Goal: Check status: Check status

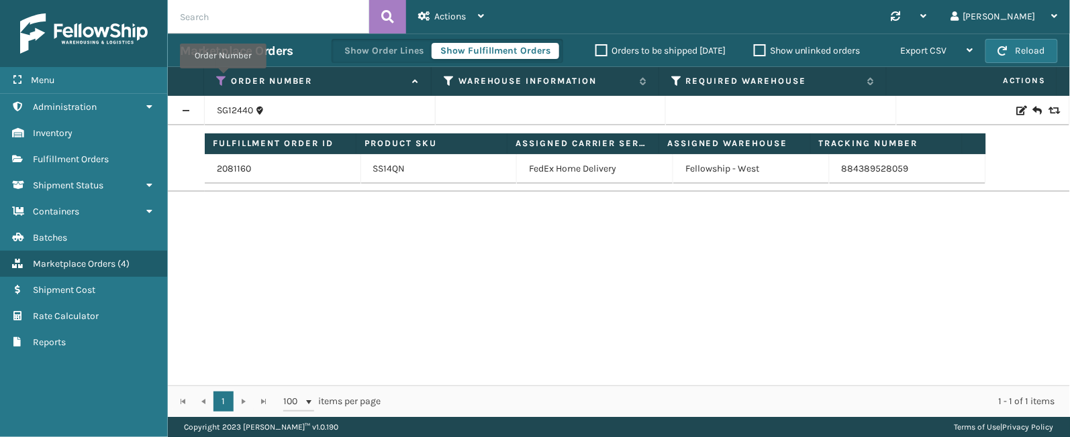
click at [223, 79] on icon at bounding box center [221, 81] width 11 height 12
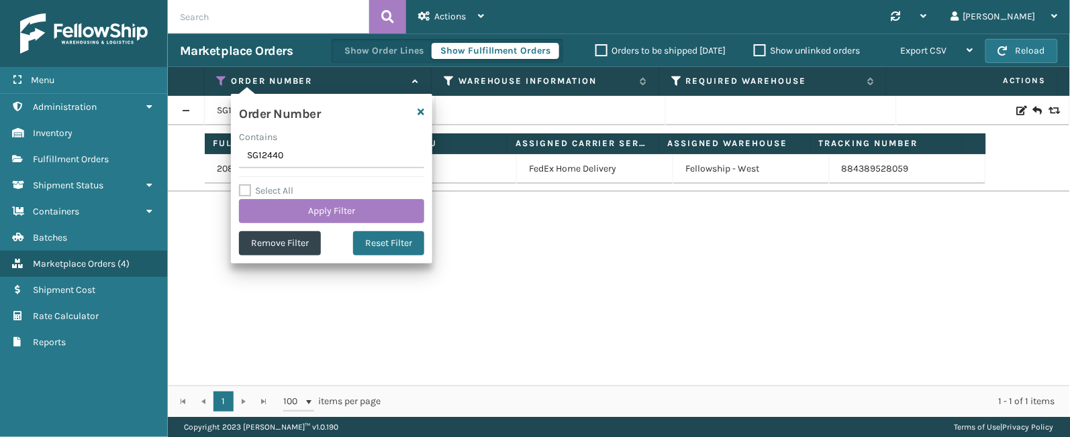
drag, startPoint x: 290, startPoint y: 148, endPoint x: 236, endPoint y: 162, distance: 55.7
click at [236, 162] on div "Order Number Contains SG12440 Select All Apply Filter Remove Filter Reset Filter" at bounding box center [331, 179] width 201 height 170
type input "111-2460900-3377061(1)"
click at [310, 218] on button "Apply Filter" at bounding box center [331, 211] width 185 height 24
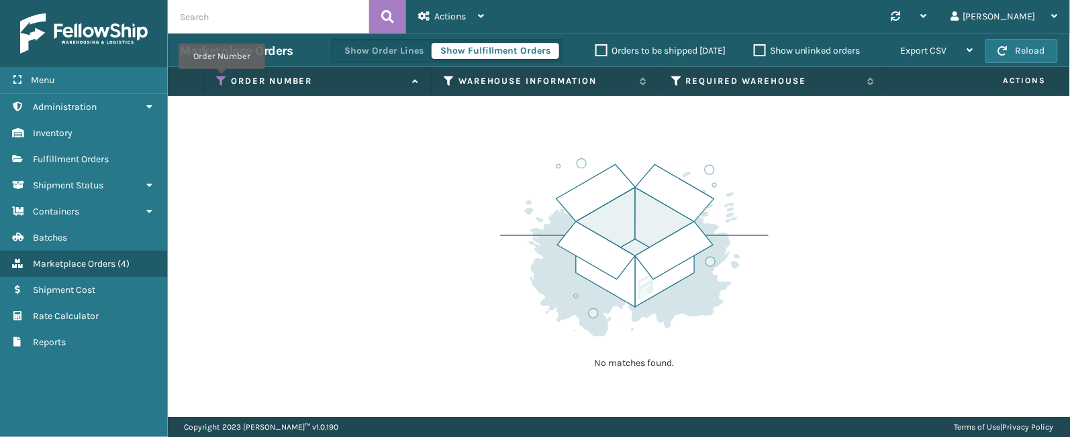
click at [221, 79] on icon at bounding box center [221, 81] width 11 height 12
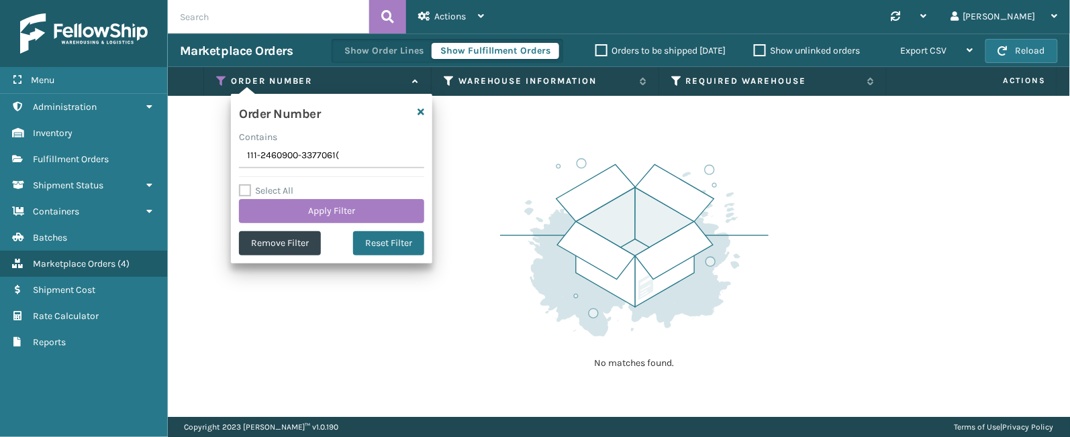
type input "111-2460900-3377061"
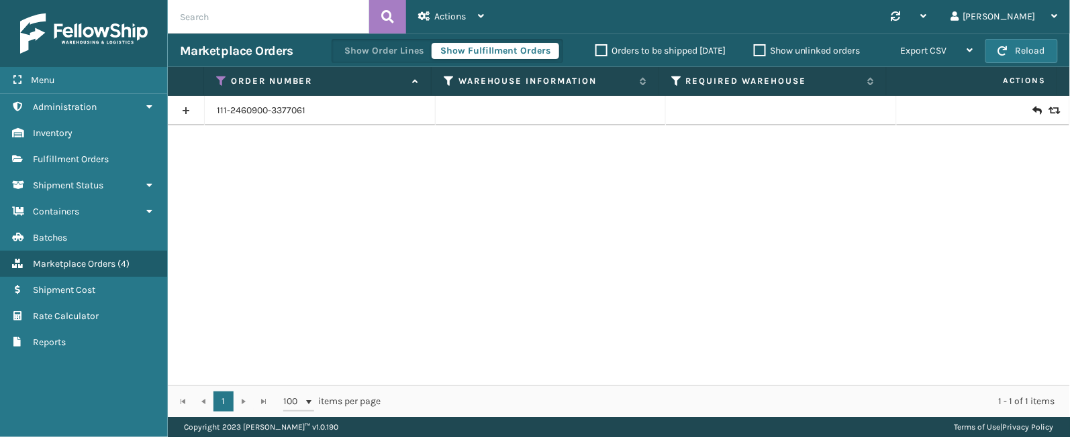
click at [186, 108] on link at bounding box center [186, 110] width 36 height 21
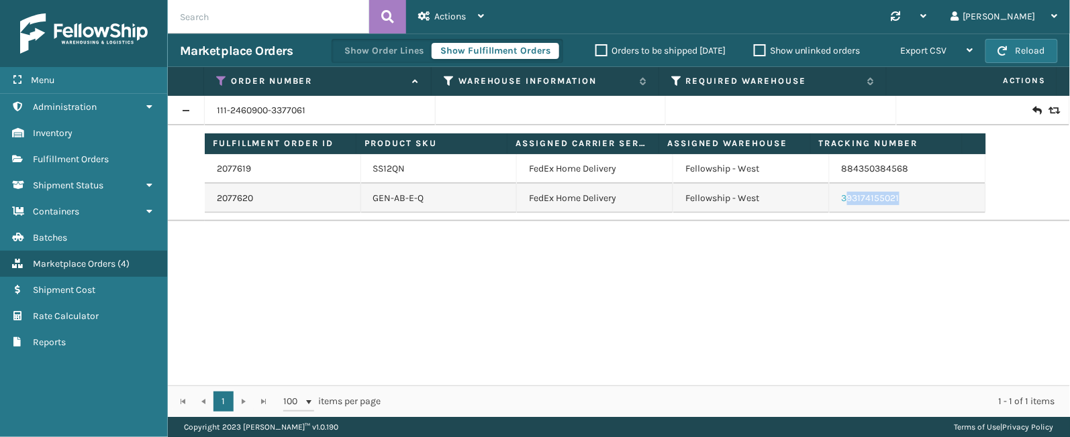
drag, startPoint x: 914, startPoint y: 197, endPoint x: 833, endPoint y: 200, distance: 80.6
click at [833, 200] on td "393174155021" at bounding box center [907, 199] width 156 height 30
click at [841, 200] on link "393174155021" at bounding box center [870, 198] width 58 height 11
click at [906, 272] on div "111-2460900-3377061 Fulfillment Order ID Product SKU Assigned Carrier Service A…" at bounding box center [619, 241] width 902 height 290
drag, startPoint x: 900, startPoint y: 204, endPoint x: 832, endPoint y: 209, distance: 68.0
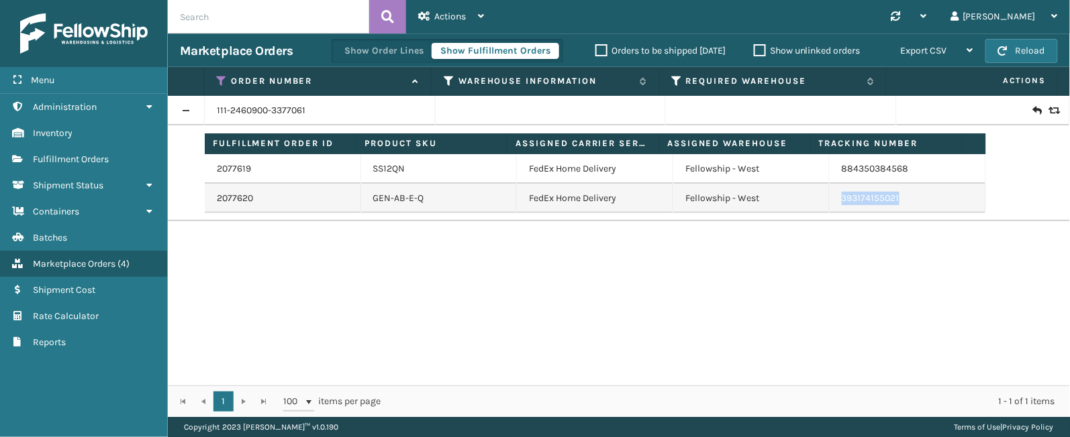
click at [832, 209] on td "393174155021" at bounding box center [907, 199] width 156 height 30
copy link "393174155021"
click at [221, 79] on icon at bounding box center [221, 81] width 11 height 12
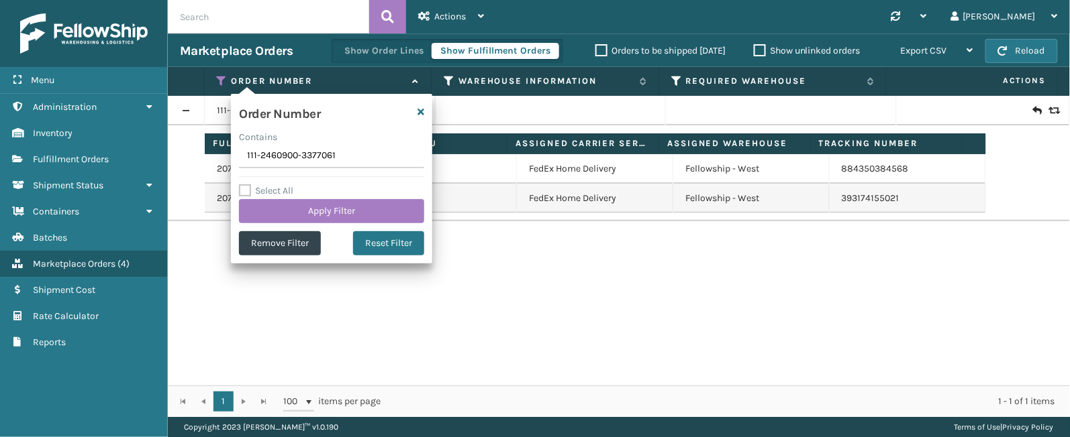
drag, startPoint x: 341, startPoint y: 151, endPoint x: 236, endPoint y: 156, distance: 104.8
click at [236, 156] on div "Order Number Contains 111-2460900-3377061 Select All Apply Filter Remove Filter…" at bounding box center [331, 179] width 201 height 170
type input "111-5634049-5306617"
click at [302, 212] on button "Apply Filter" at bounding box center [331, 211] width 185 height 24
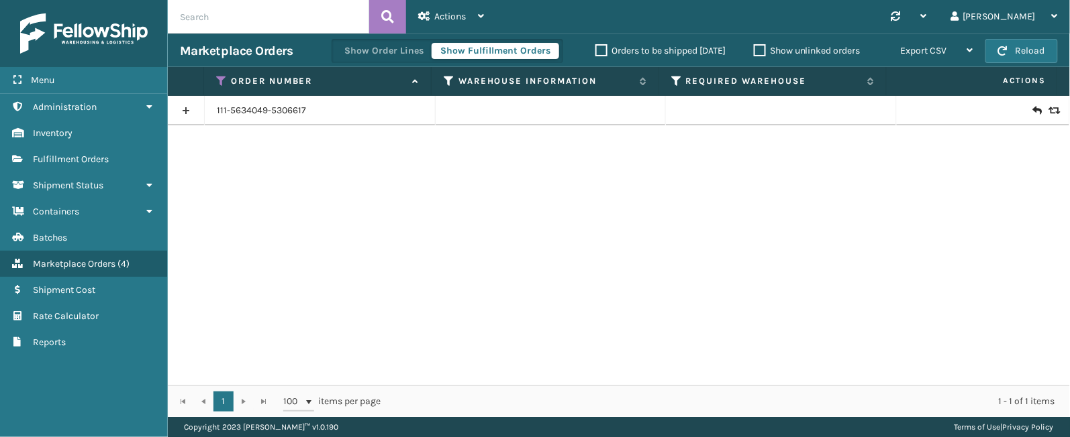
click at [189, 111] on link at bounding box center [186, 110] width 36 height 21
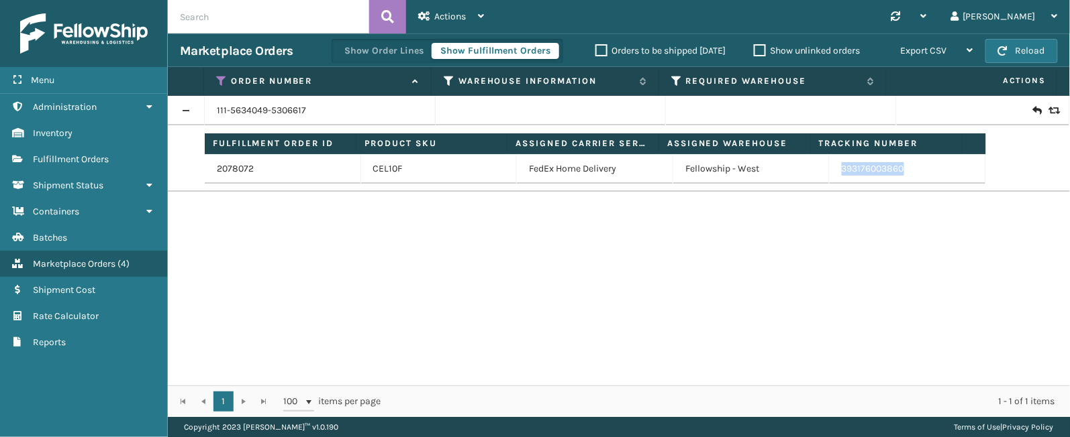
drag, startPoint x: 906, startPoint y: 167, endPoint x: 829, endPoint y: 174, distance: 76.8
click at [829, 174] on td "393176003860" at bounding box center [907, 169] width 156 height 30
copy link "393176003860"
click at [224, 75] on icon at bounding box center [221, 81] width 11 height 12
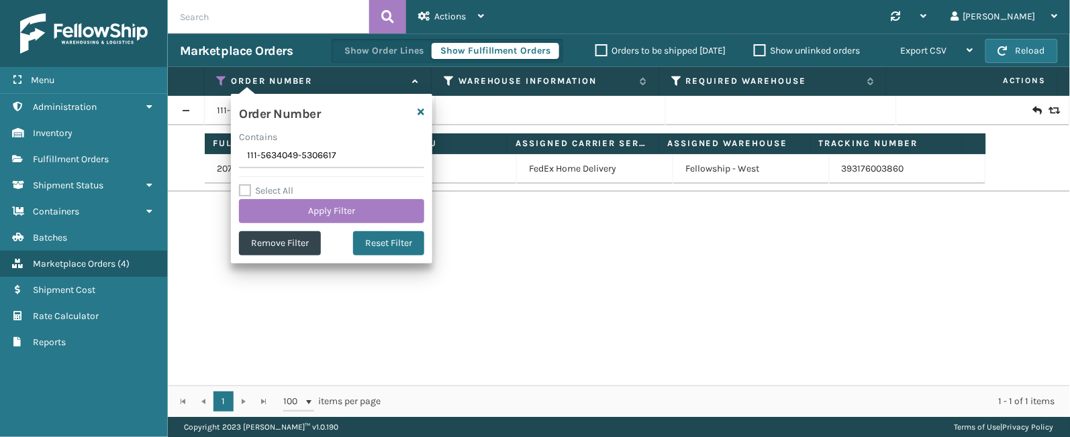
drag, startPoint x: 341, startPoint y: 158, endPoint x: 237, endPoint y: 162, distance: 104.1
click at [237, 162] on div "Order Number Contains 111-5634049-5306617 Select All Apply Filter Remove Filter…" at bounding box center [331, 179] width 201 height 170
type input "113-6079342-3672219"
click at [325, 209] on button "Apply Filter" at bounding box center [331, 211] width 185 height 24
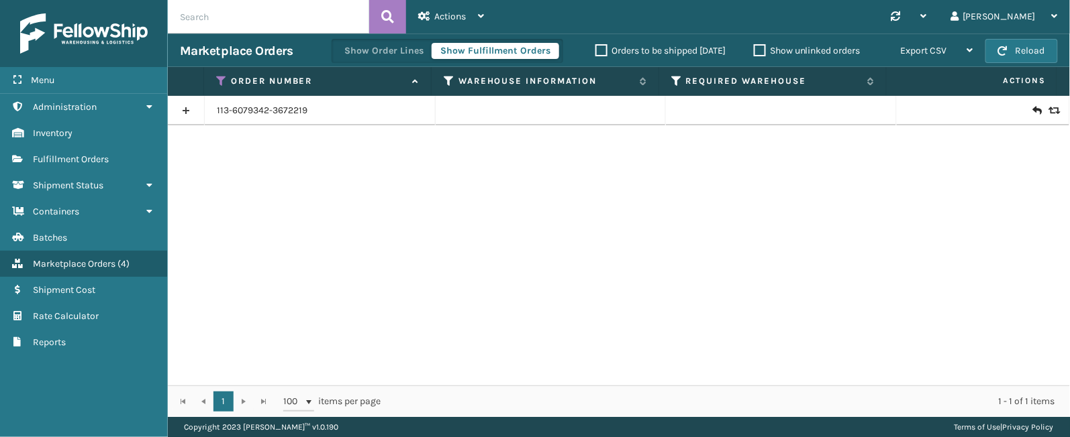
click at [180, 108] on link at bounding box center [186, 110] width 36 height 21
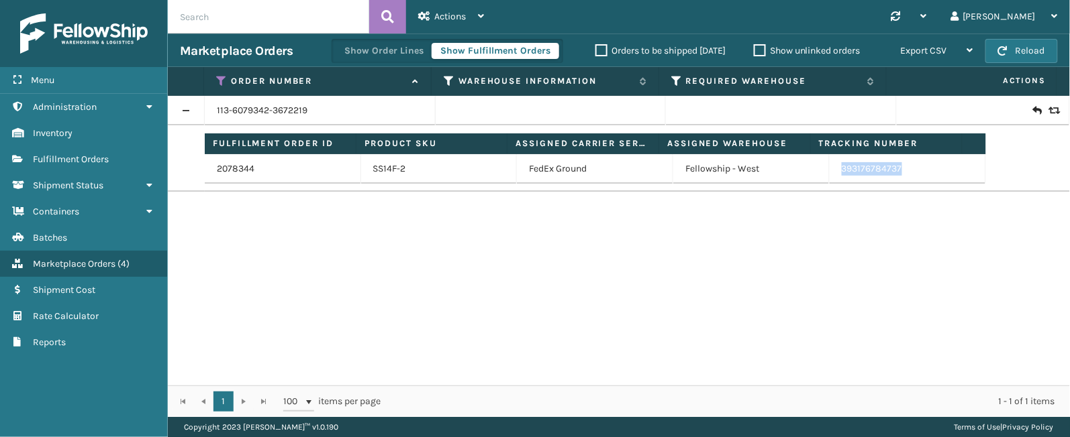
drag, startPoint x: 903, startPoint y: 175, endPoint x: 825, endPoint y: 172, distance: 78.6
click at [829, 172] on td "393176784737" at bounding box center [907, 169] width 156 height 30
copy link "393176784737"
click at [220, 79] on icon at bounding box center [221, 81] width 11 height 12
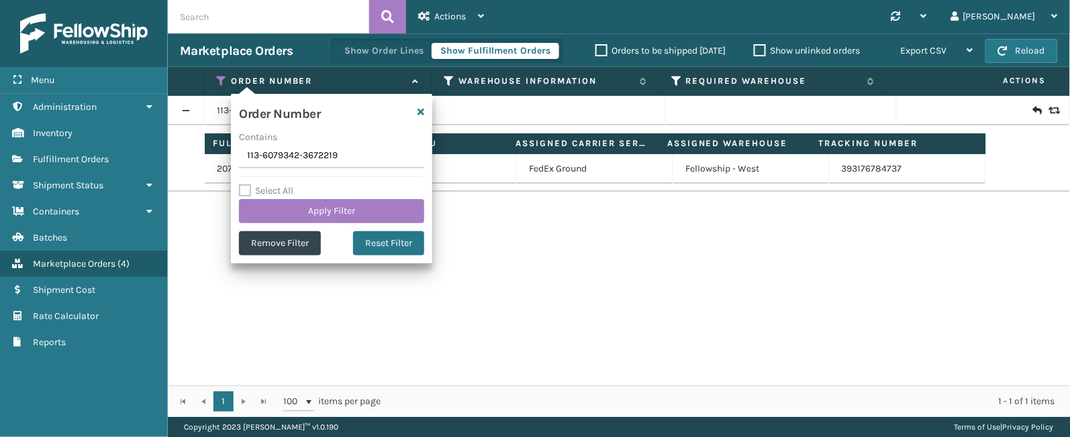
drag, startPoint x: 362, startPoint y: 150, endPoint x: 228, endPoint y: 177, distance: 136.9
click at [228, 177] on section "Marketplace Orders Show Order Lines Show Fulfillment Orders Orders to be shippe…" at bounding box center [619, 226] width 902 height 384
type input "111-0860867-1037067"
click at [328, 207] on button "Apply Filter" at bounding box center [331, 211] width 185 height 24
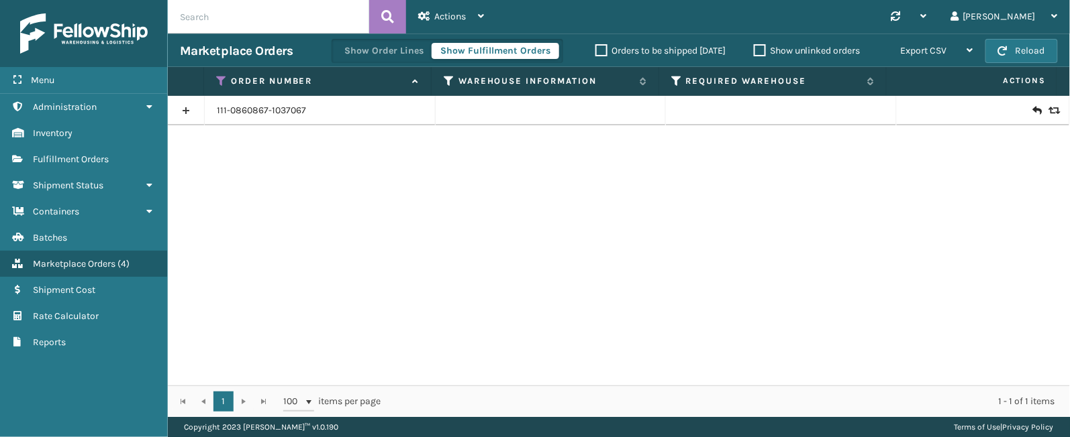
click at [184, 113] on link at bounding box center [186, 110] width 36 height 21
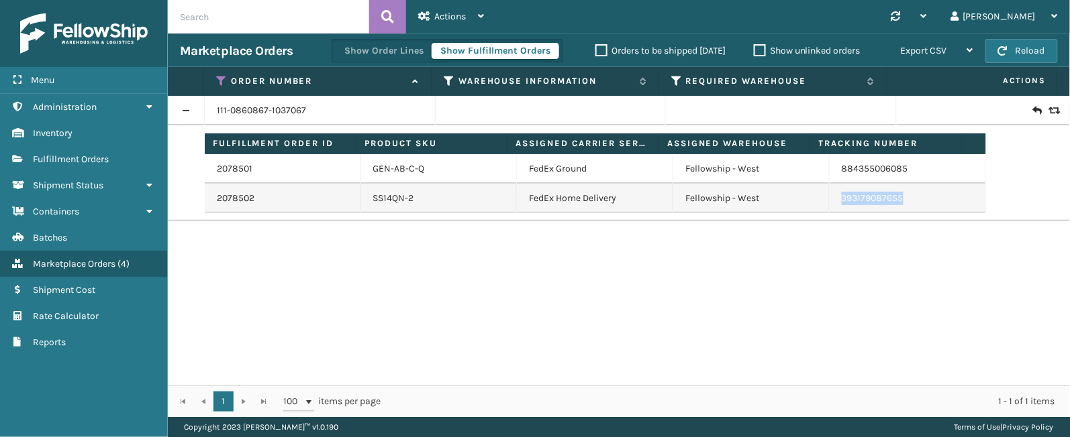
drag, startPoint x: 898, startPoint y: 199, endPoint x: 827, endPoint y: 199, distance: 71.1
click at [829, 199] on td "393179087655" at bounding box center [907, 199] width 156 height 30
copy link "393179087655"
click at [223, 82] on icon at bounding box center [221, 81] width 11 height 12
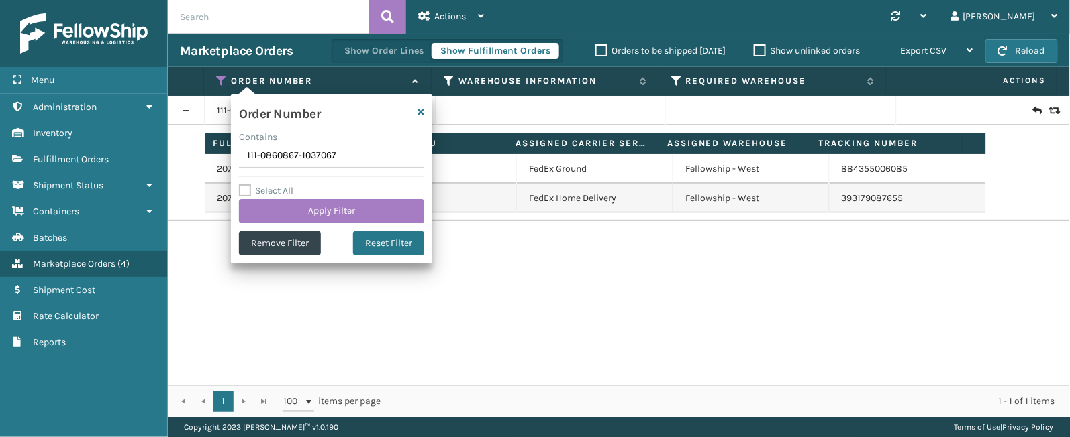
drag, startPoint x: 342, startPoint y: 161, endPoint x: 242, endPoint y: 152, distance: 101.1
click at [242, 152] on input "111-0860867-1037067" at bounding box center [331, 156] width 185 height 24
type input "112-5980924-8248257"
click at [293, 212] on button "Apply Filter" at bounding box center [331, 211] width 185 height 24
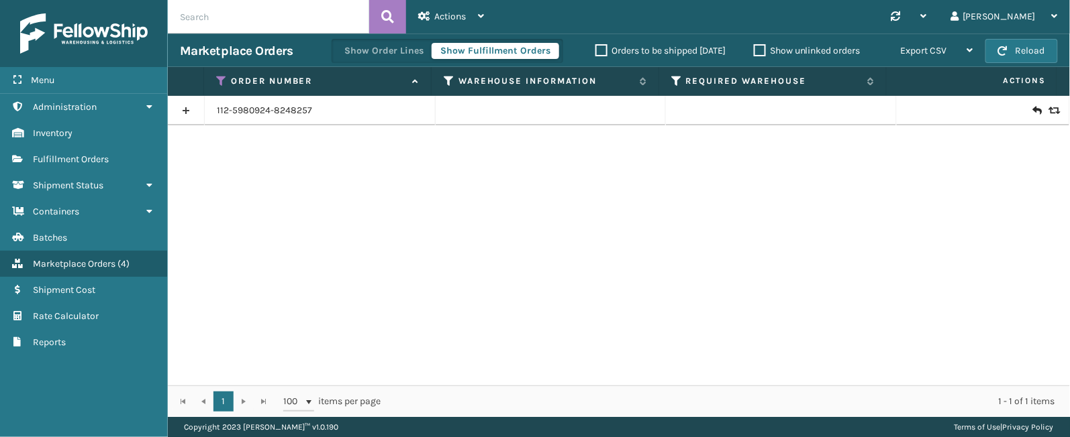
click at [183, 109] on link at bounding box center [186, 110] width 36 height 21
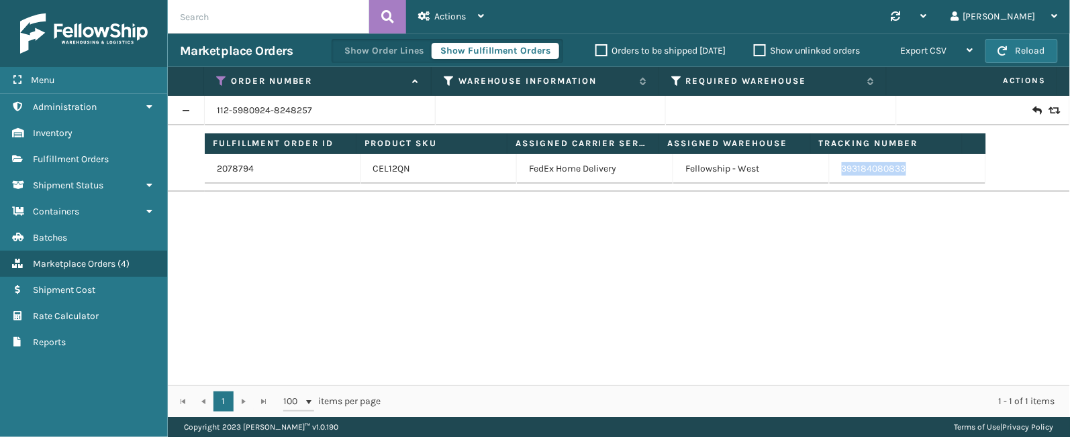
drag, startPoint x: 925, startPoint y: 169, endPoint x: 825, endPoint y: 172, distance: 99.3
click at [829, 172] on td "393184080833" at bounding box center [907, 169] width 156 height 30
copy link "393184080833"
click at [221, 79] on icon at bounding box center [221, 81] width 11 height 12
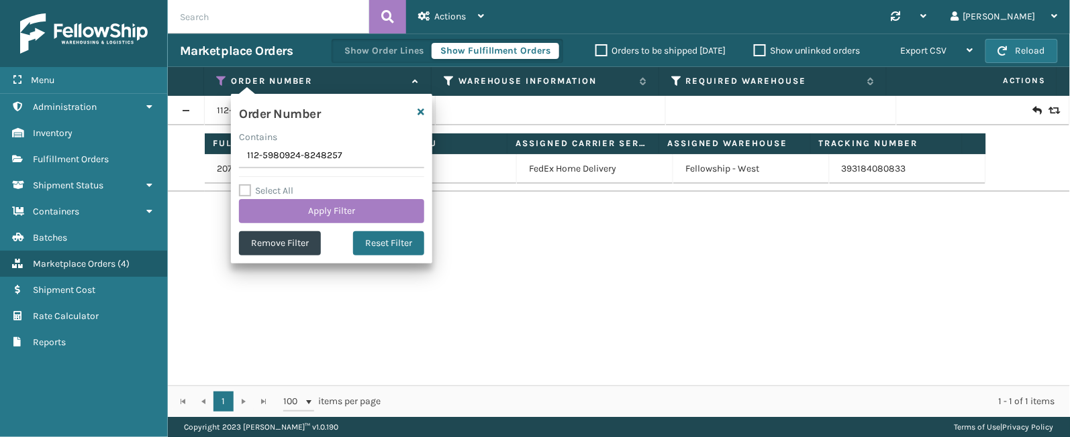
drag, startPoint x: 363, startPoint y: 159, endPoint x: 231, endPoint y: 137, distance: 133.4
click at [231, 137] on div "Order Number Contains 112-5980924-8248257 Select All Apply Filter Remove Filter…" at bounding box center [331, 179] width 201 height 170
type input "113-4577685-1849804"
click at [358, 215] on button "Apply Filter" at bounding box center [331, 211] width 185 height 24
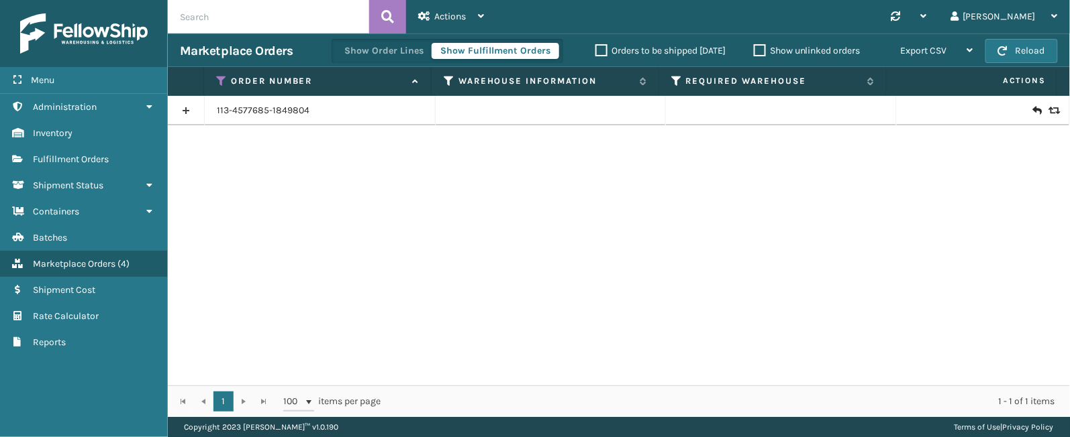
click at [195, 114] on link at bounding box center [186, 110] width 36 height 21
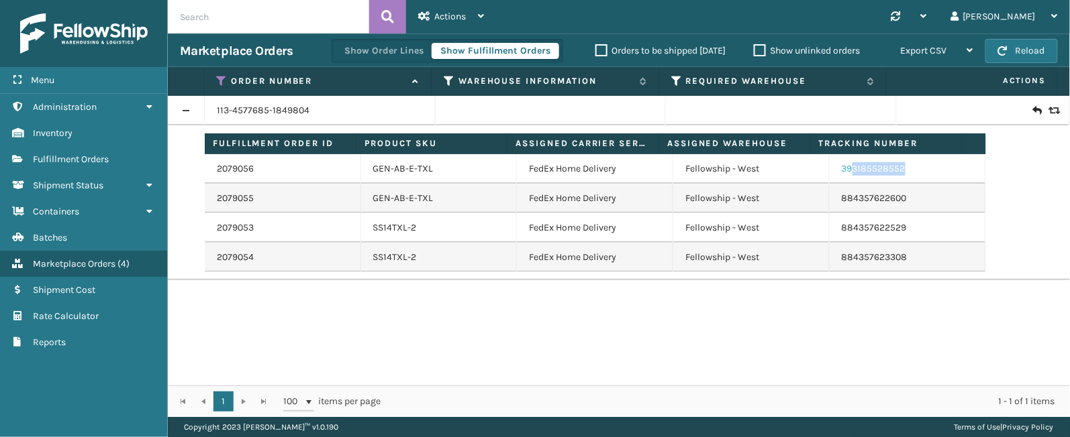
drag, startPoint x: 907, startPoint y: 172, endPoint x: 841, endPoint y: 175, distance: 65.8
click at [841, 175] on td "393185528552" at bounding box center [907, 169] width 156 height 30
click at [942, 170] on td "393185528552" at bounding box center [907, 169] width 156 height 30
drag, startPoint x: 921, startPoint y: 170, endPoint x: 833, endPoint y: 176, distance: 88.1
click at [833, 176] on td "393185528552" at bounding box center [907, 169] width 156 height 30
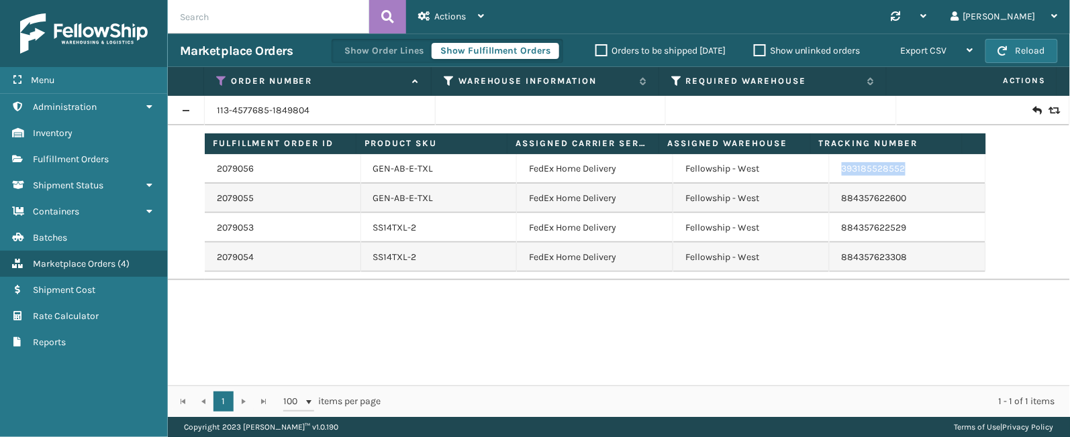
copy link "393185528552"
click at [218, 78] on icon at bounding box center [221, 81] width 11 height 12
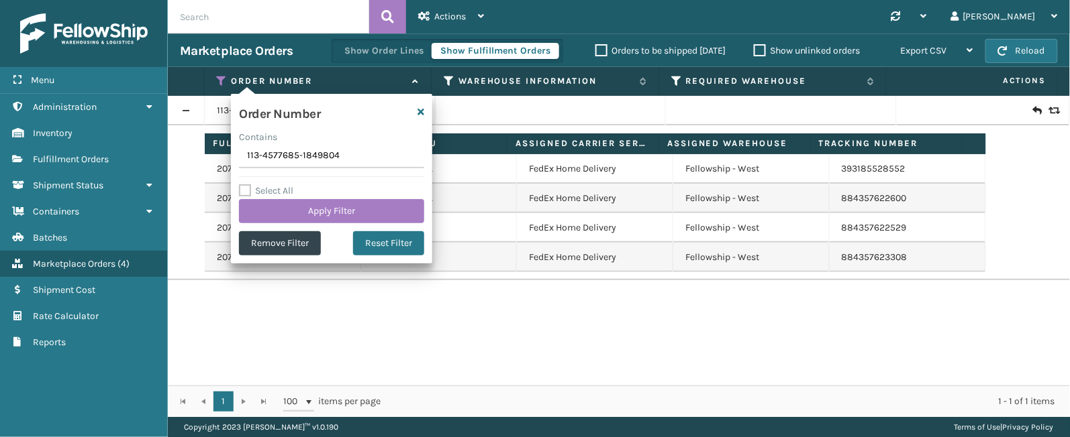
drag, startPoint x: 346, startPoint y: 158, endPoint x: 234, endPoint y: 148, distance: 113.2
click at [234, 148] on div "Order Number Contains 113-4577685-1849804 Select All Apply Filter Remove Filter…" at bounding box center [331, 179] width 201 height 170
type input "113-6695909-2536200"
click at [307, 213] on button "Apply Filter" at bounding box center [331, 211] width 185 height 24
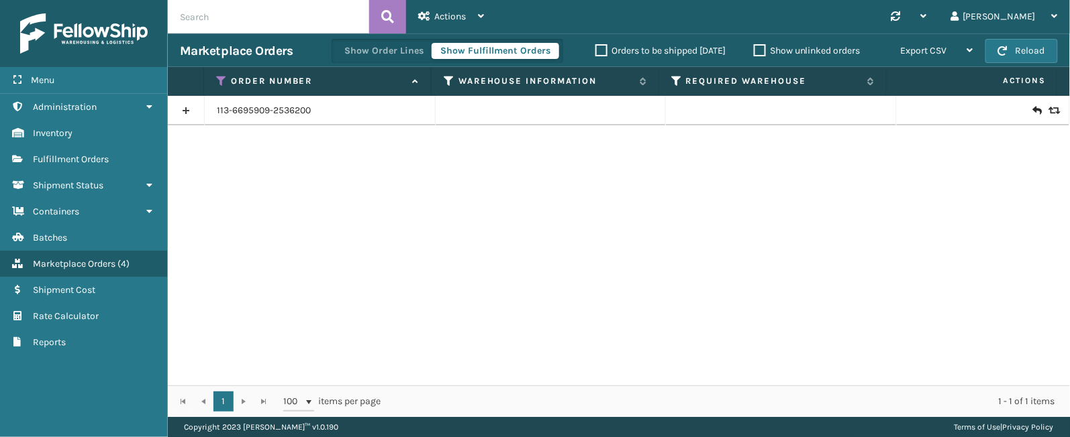
click at [184, 108] on link at bounding box center [186, 110] width 36 height 21
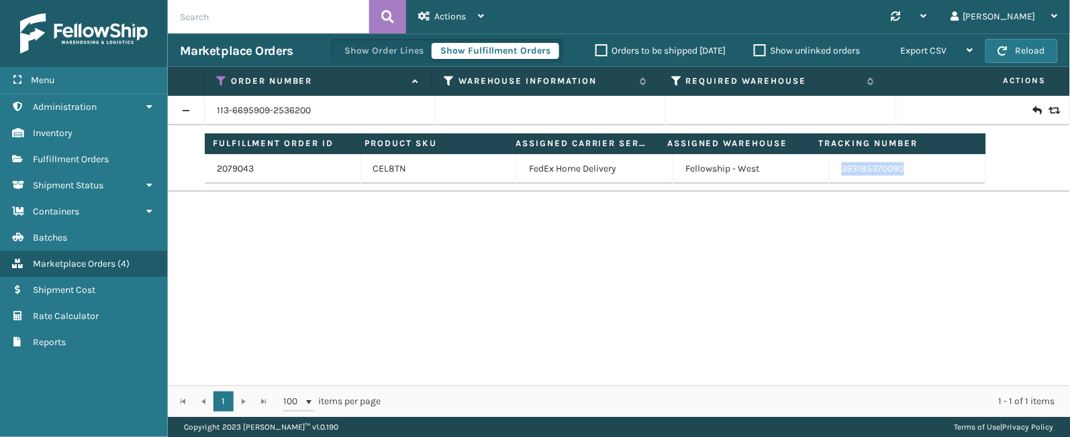
drag, startPoint x: 900, startPoint y: 166, endPoint x: 831, endPoint y: 172, distance: 70.0
click at [831, 172] on td "393185370090" at bounding box center [907, 169] width 156 height 30
copy link "393185370090"
click at [98, 403] on div "Menu Administration Inventory Fulfillment Orders Shipment Status Containers Bat…" at bounding box center [84, 218] width 168 height 437
click at [220, 79] on icon at bounding box center [221, 81] width 11 height 12
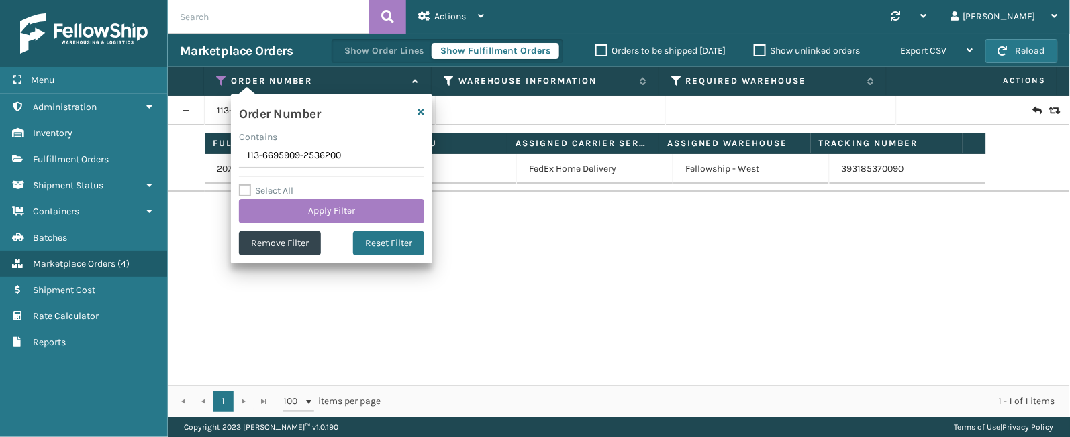
drag, startPoint x: 366, startPoint y: 160, endPoint x: 207, endPoint y: 154, distance: 159.1
click at [207, 154] on section "Marketplace Orders Show Order Lines Show Fulfillment Orders Orders to be shippe…" at bounding box center [619, 226] width 902 height 384
click at [747, 231] on div "113-6695909-2536200 Fulfillment Order ID Product SKU Assigned Carrier Service A…" at bounding box center [619, 241] width 902 height 290
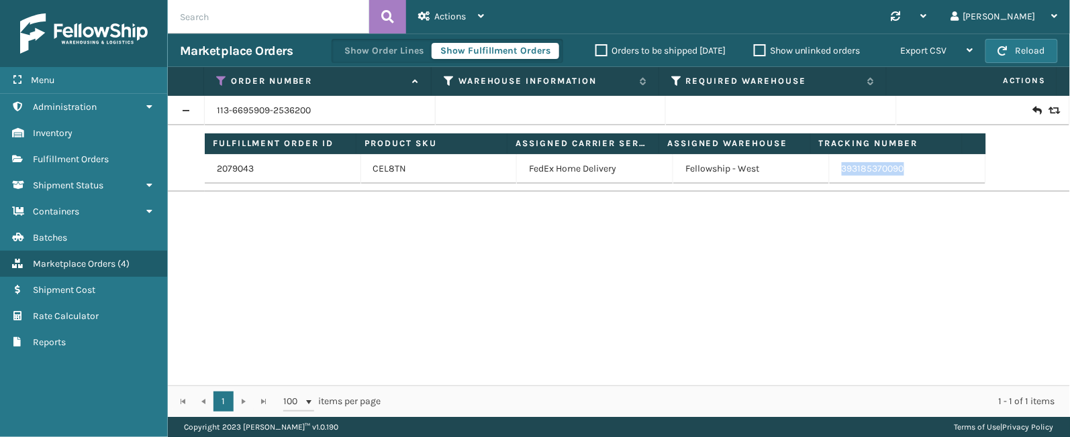
drag, startPoint x: 925, startPoint y: 170, endPoint x: 831, endPoint y: 173, distance: 94.0
click at [831, 173] on td "393185370090" at bounding box center [907, 169] width 156 height 30
copy link "393185370090"
click at [221, 76] on icon at bounding box center [221, 81] width 11 height 12
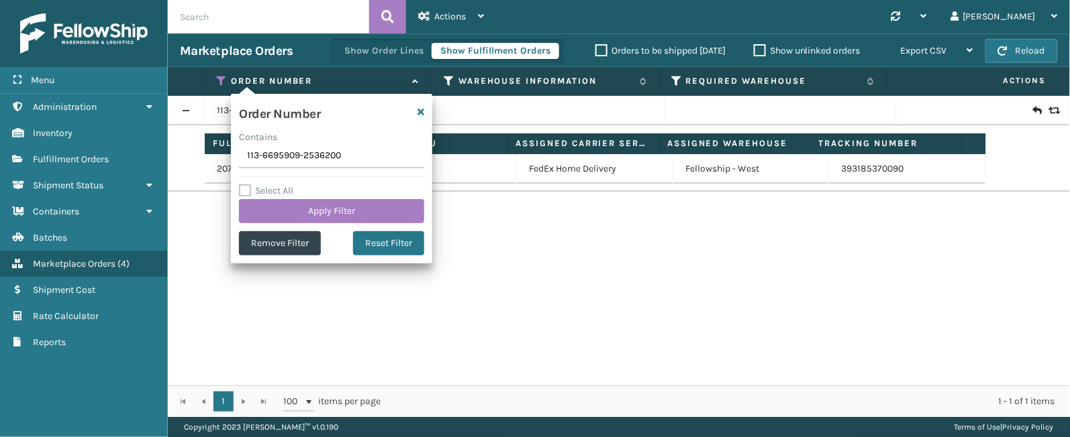
drag, startPoint x: 344, startPoint y: 161, endPoint x: 237, endPoint y: 165, distance: 106.8
click at [232, 166] on div "Order Number Contains 113-6695909-2536200 Select All Apply Filter Remove Filter…" at bounding box center [331, 179] width 201 height 170
type input "113-7483013-7785035"
click at [355, 213] on button "Apply Filter" at bounding box center [331, 211] width 185 height 24
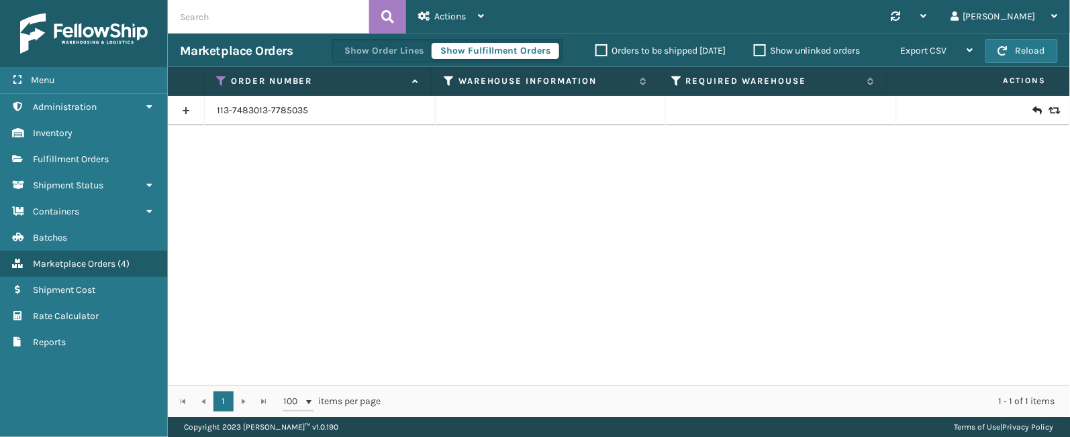
click at [183, 107] on link at bounding box center [186, 110] width 36 height 21
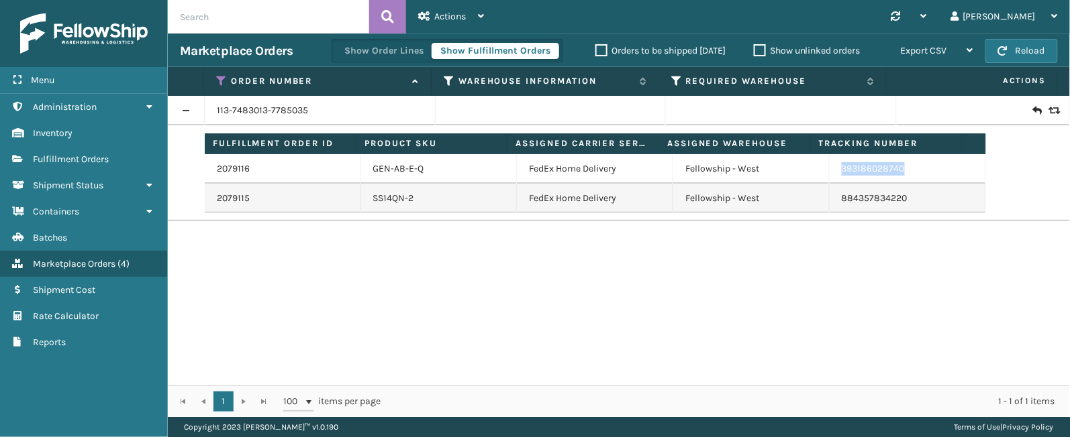
drag, startPoint x: 918, startPoint y: 169, endPoint x: 829, endPoint y: 176, distance: 88.8
click at [829, 176] on td "393186028740" at bounding box center [907, 169] width 156 height 30
click at [841, 173] on link "393186028740" at bounding box center [872, 168] width 63 height 11
copy link "393186028740"
click at [220, 79] on icon at bounding box center [221, 81] width 11 height 12
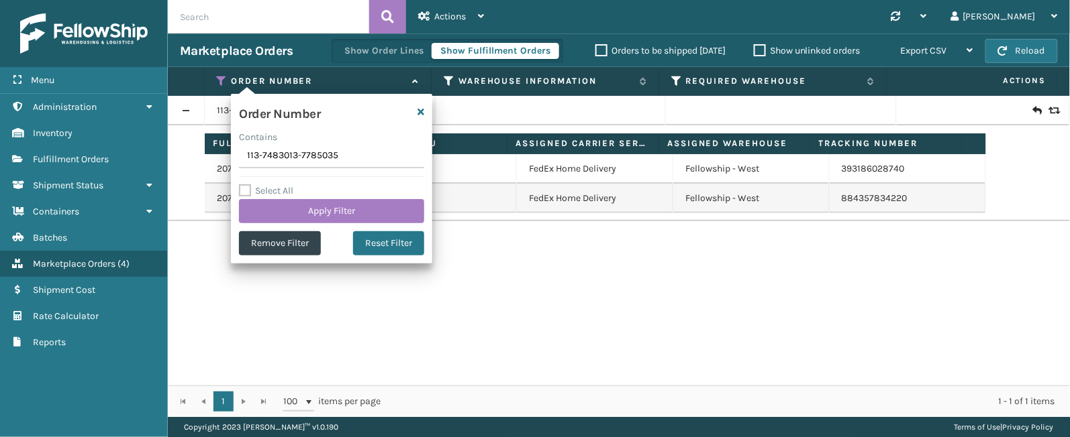
drag, startPoint x: 339, startPoint y: 149, endPoint x: 234, endPoint y: 157, distance: 105.0
click at [234, 157] on div "Order Number Contains 113-7483013-7785035 Select All Apply Filter Remove Filter…" at bounding box center [331, 179] width 201 height 170
type input "111-6615315-7382646"
click at [311, 207] on button "Apply Filter" at bounding box center [331, 211] width 185 height 24
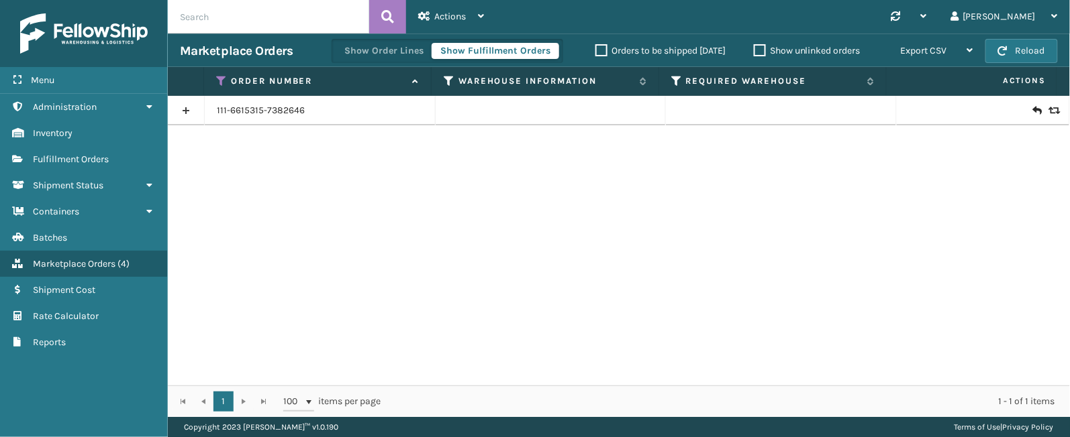
click at [181, 110] on link at bounding box center [186, 110] width 36 height 21
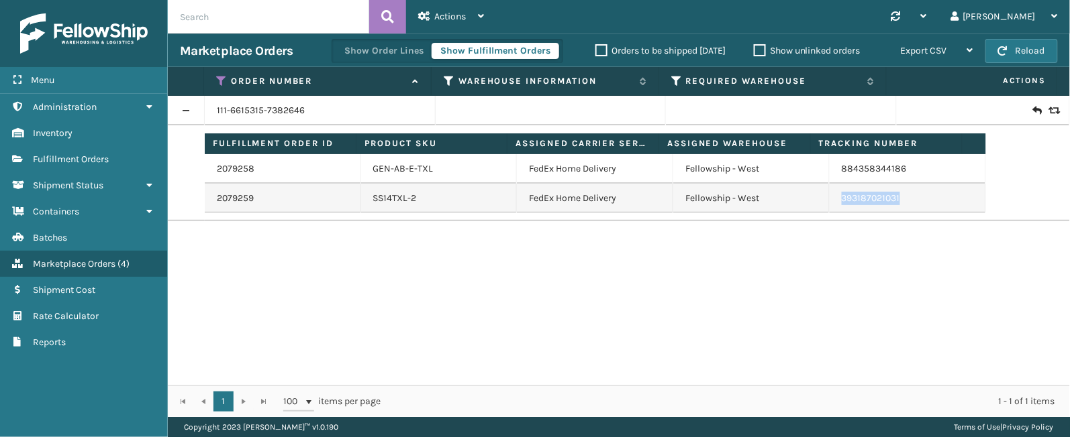
drag, startPoint x: 902, startPoint y: 199, endPoint x: 822, endPoint y: 200, distance: 79.8
click at [829, 200] on td "393187021031" at bounding box center [907, 199] width 156 height 30
copy link "393187021031"
click at [216, 76] on icon at bounding box center [221, 81] width 11 height 12
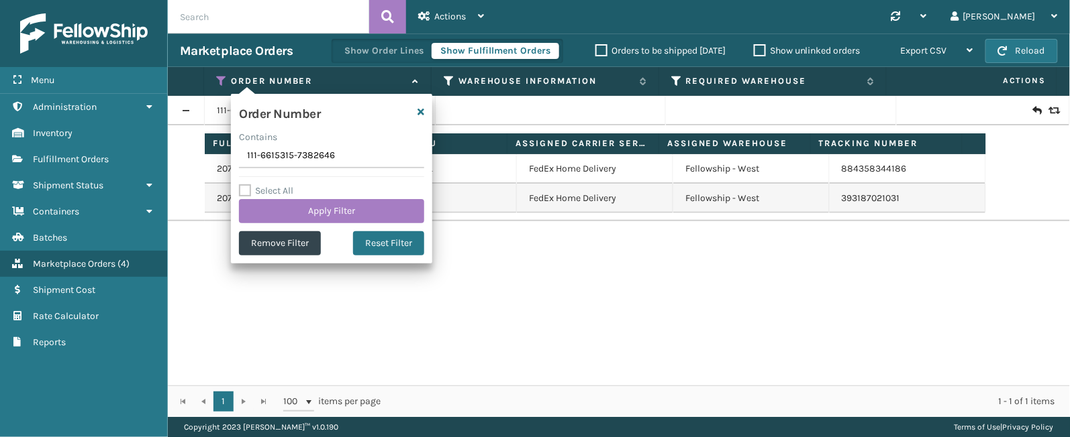
drag, startPoint x: 341, startPoint y: 159, endPoint x: 239, endPoint y: 159, distance: 102.0
click at [239, 159] on input "111-6615315-7382646" at bounding box center [331, 156] width 185 height 24
type input "113-8927876-8068233"
click at [320, 211] on button "Apply Filter" at bounding box center [331, 211] width 185 height 24
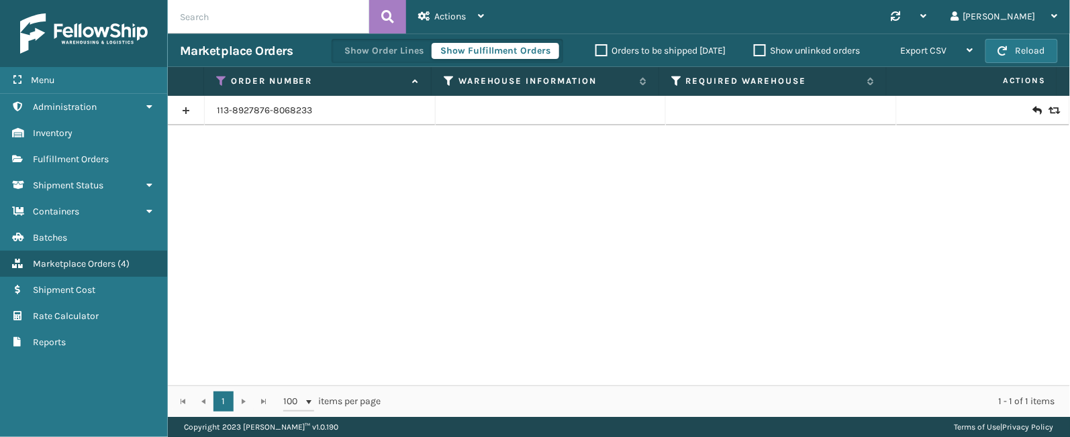
click at [196, 111] on link at bounding box center [186, 110] width 36 height 21
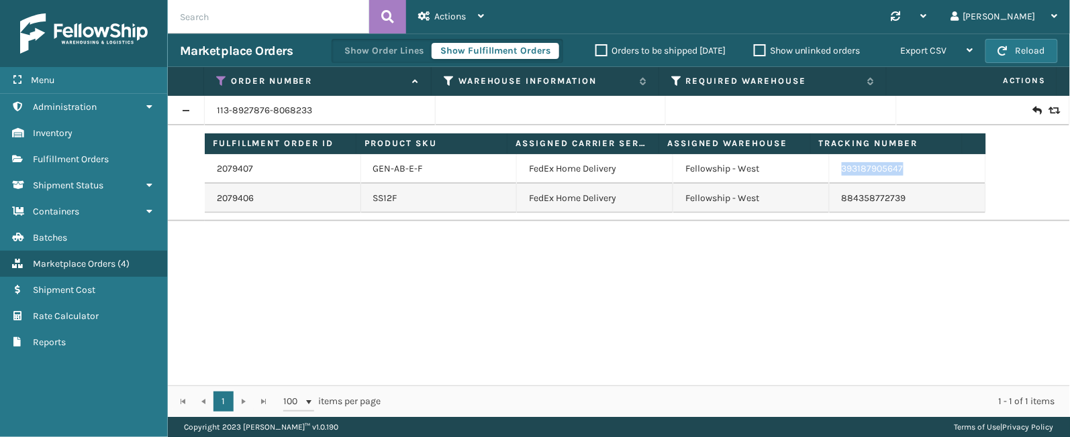
drag, startPoint x: 924, startPoint y: 170, endPoint x: 828, endPoint y: 173, distance: 96.0
click at [829, 173] on td "393187905647" at bounding box center [907, 169] width 156 height 30
click at [221, 78] on icon at bounding box center [221, 81] width 11 height 12
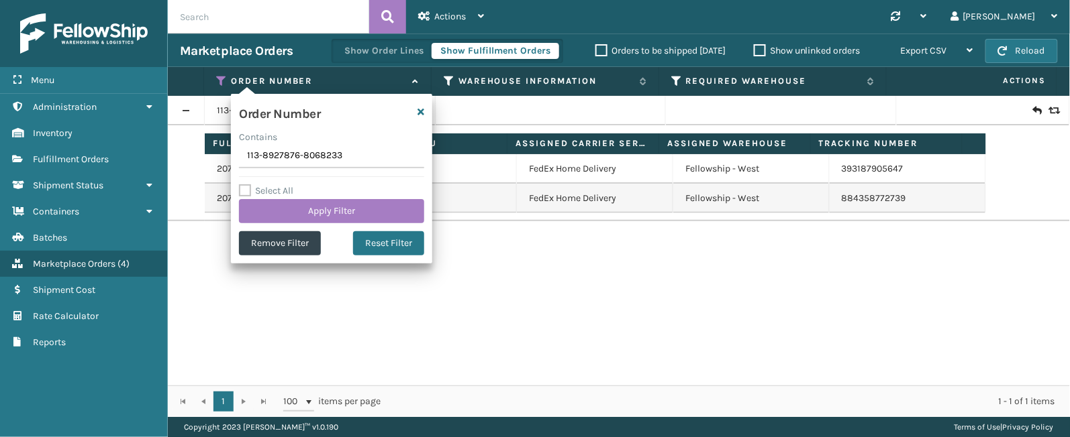
drag, startPoint x: 344, startPoint y: 152, endPoint x: 246, endPoint y: 154, distance: 98.7
click at [246, 154] on input "113-8927876-8068233" at bounding box center [331, 156] width 185 height 24
type input "111-3198343-5060209"
click at [284, 205] on button "Apply Filter" at bounding box center [331, 211] width 185 height 24
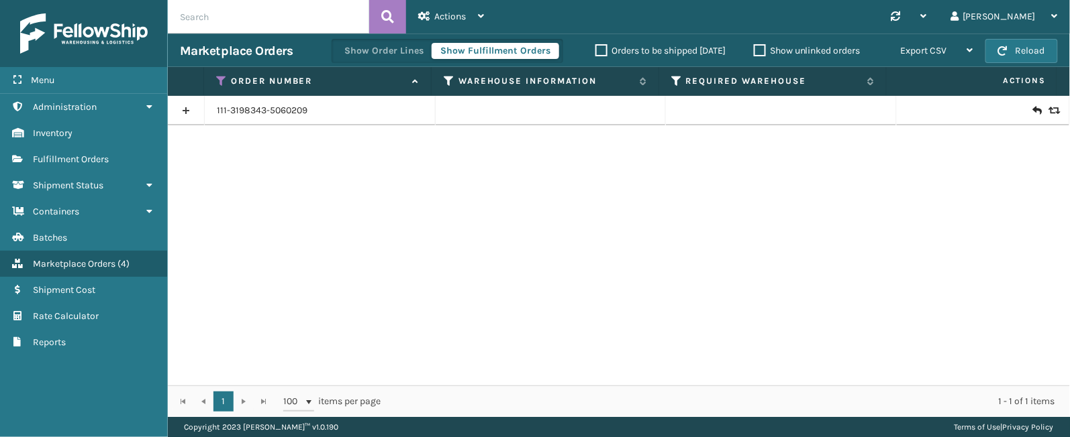
click at [186, 110] on link at bounding box center [186, 110] width 36 height 21
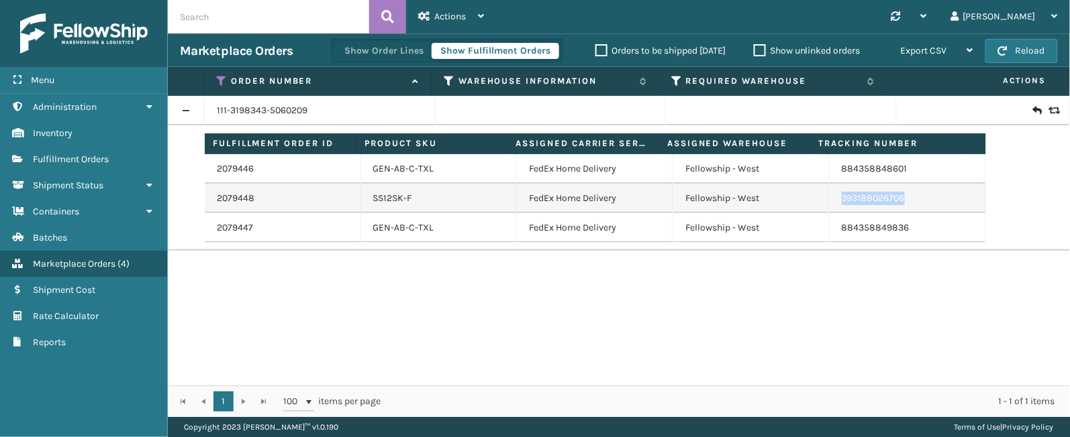
drag, startPoint x: 906, startPoint y: 201, endPoint x: 831, endPoint y: 207, distance: 75.3
click at [831, 207] on td "393188026706" at bounding box center [907, 199] width 156 height 30
click at [219, 79] on icon at bounding box center [221, 81] width 11 height 12
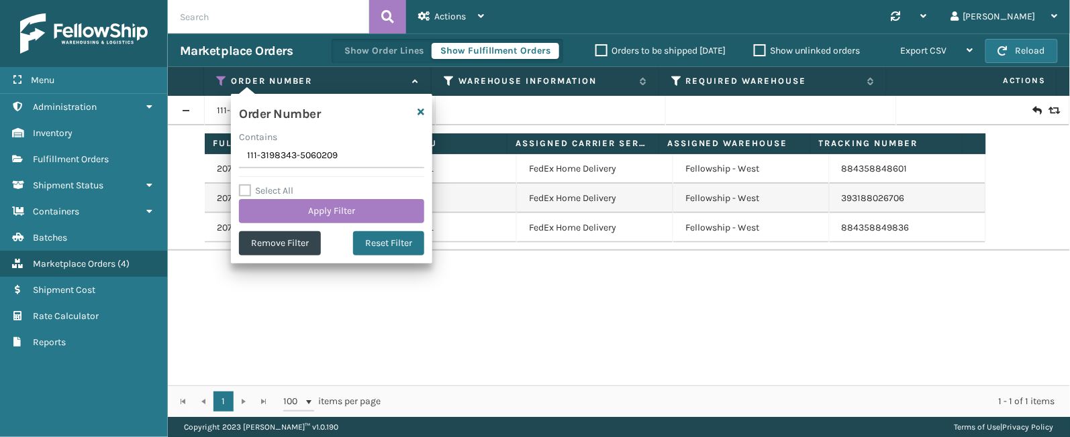
drag, startPoint x: 345, startPoint y: 156, endPoint x: 267, endPoint y: 159, distance: 77.9
click at [216, 156] on section "Marketplace Orders Show Order Lines Show Fulfillment Orders Orders to be shippe…" at bounding box center [619, 226] width 902 height 384
type input "112-8839792-2089009"
click at [348, 203] on button "Apply Filter" at bounding box center [331, 211] width 185 height 24
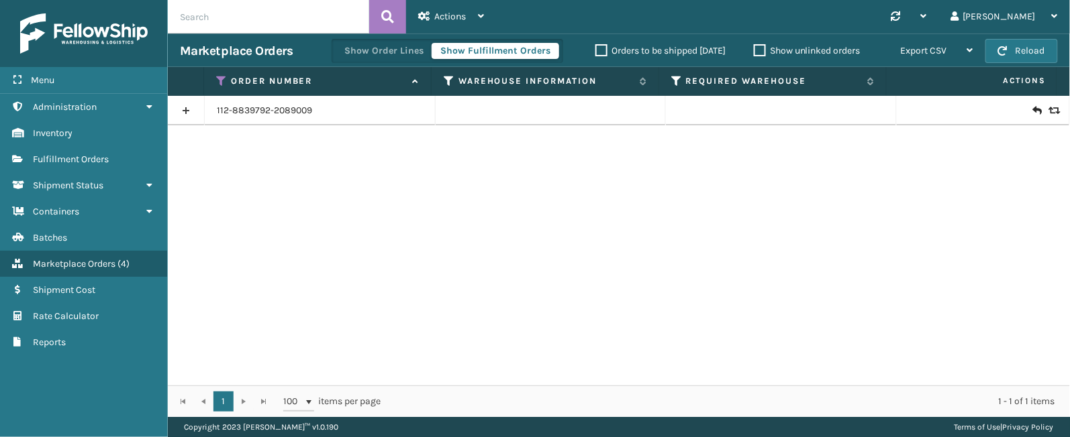
click at [176, 108] on link at bounding box center [186, 110] width 36 height 21
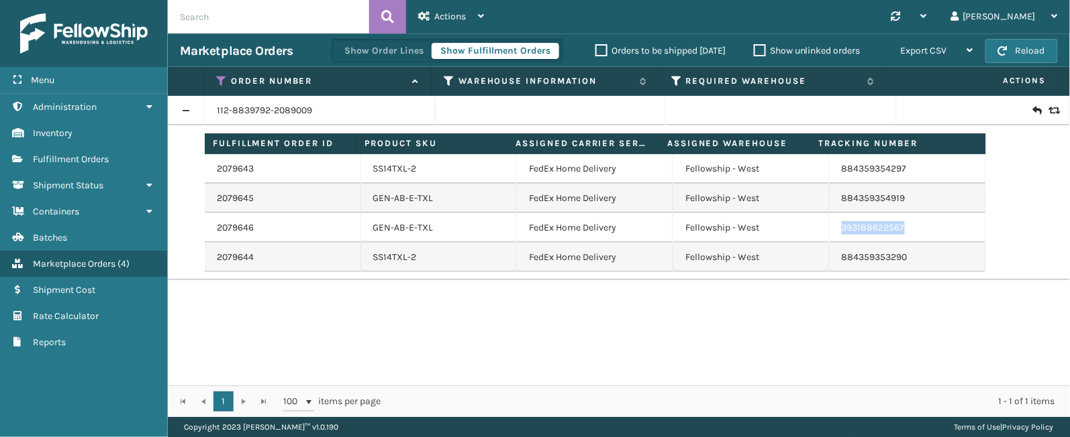
drag, startPoint x: 913, startPoint y: 224, endPoint x: 829, endPoint y: 232, distance: 83.6
click at [829, 232] on td "393188622567" at bounding box center [907, 228] width 156 height 30
click at [220, 79] on icon at bounding box center [221, 81] width 11 height 12
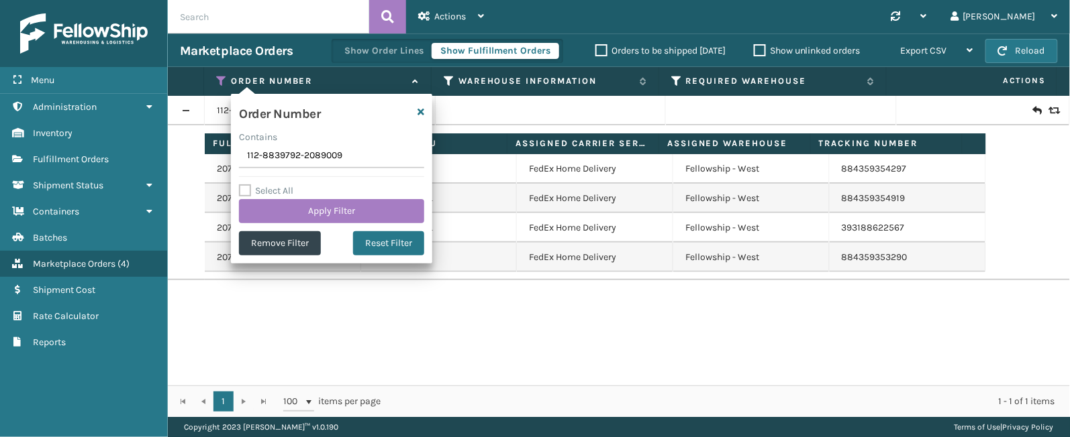
click at [350, 169] on div "Order Number Contains 112-8839792-2089009 Select All Apply Filter Remove Filter…" at bounding box center [331, 179] width 201 height 170
drag, startPoint x: 352, startPoint y: 161, endPoint x: 223, endPoint y: 156, distance: 129.6
click at [223, 156] on section "Marketplace Orders Show Order Lines Show Fulfillment Orders Orders to be shippe…" at bounding box center [619, 226] width 902 height 384
paste input "3-1973285-9258649(1)"
type input "113-1973285-9258649"
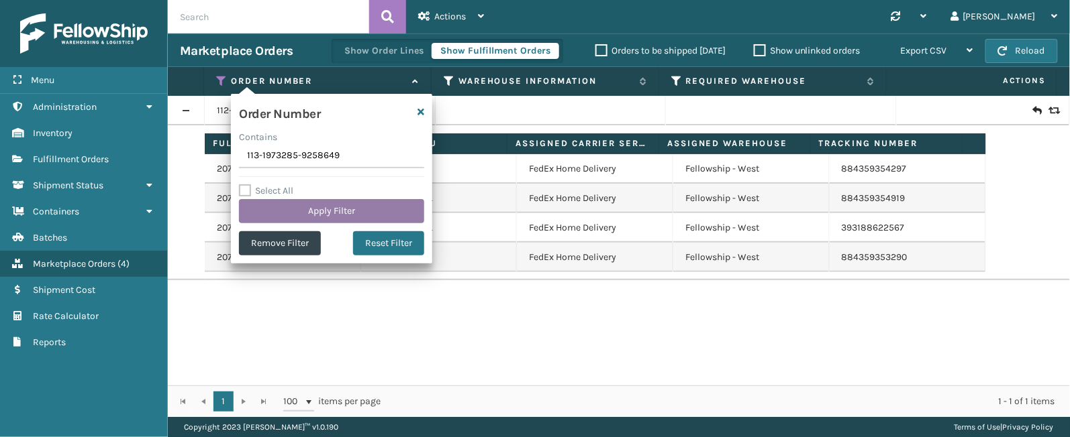
click at [315, 212] on button "Apply Filter" at bounding box center [331, 211] width 185 height 24
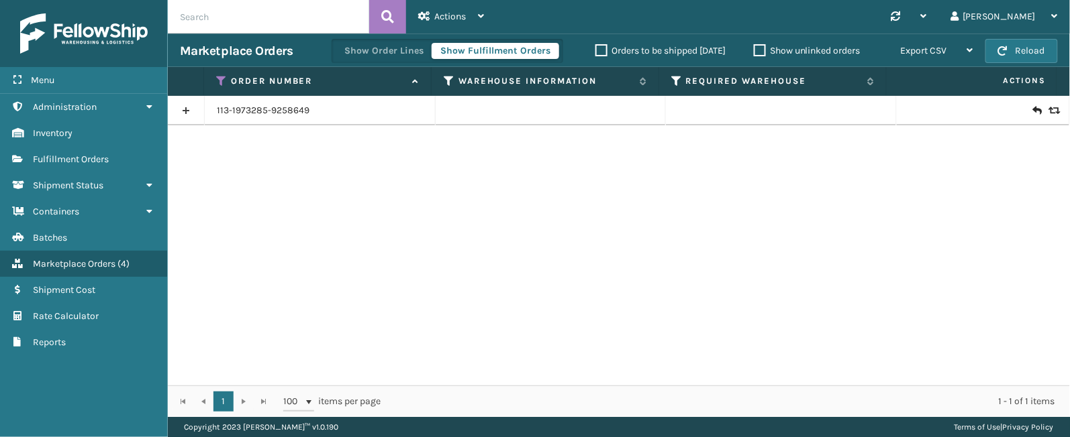
click at [194, 110] on link at bounding box center [186, 110] width 36 height 21
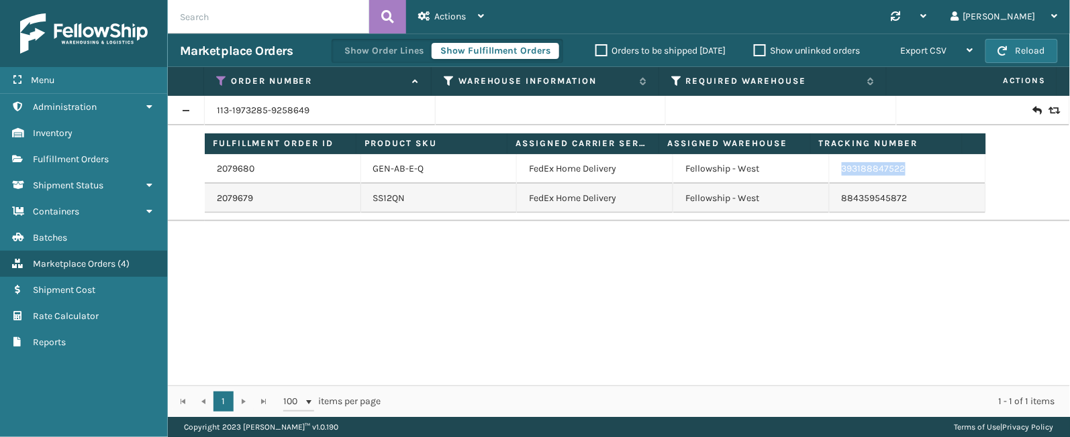
drag, startPoint x: 913, startPoint y: 167, endPoint x: 831, endPoint y: 178, distance: 82.6
click at [831, 178] on td "393188847522" at bounding box center [907, 169] width 156 height 30
click at [221, 76] on icon at bounding box center [221, 81] width 11 height 12
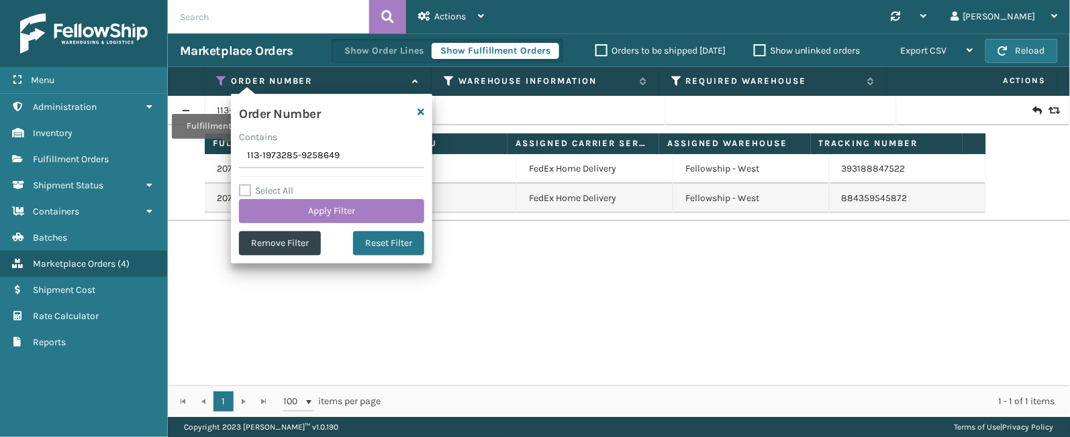
drag, startPoint x: 341, startPoint y: 158, endPoint x: 226, endPoint y: 148, distance: 115.2
click at [226, 148] on section "Marketplace Orders Show Order Lines Show Fulfillment Orders Orders to be shippe…" at bounding box center [619, 226] width 902 height 384
type input "112-6465802-1365039"
click at [319, 213] on button "Apply Filter" at bounding box center [331, 211] width 185 height 24
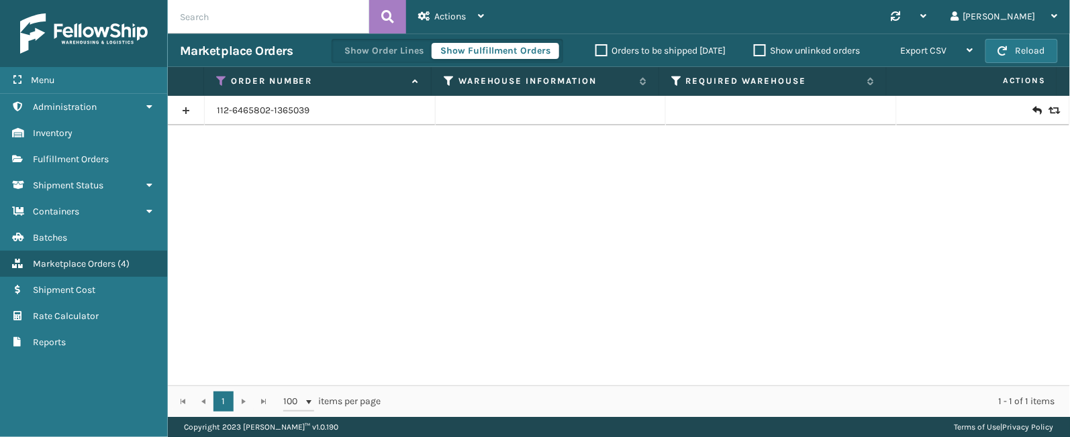
click at [188, 107] on link at bounding box center [186, 110] width 36 height 21
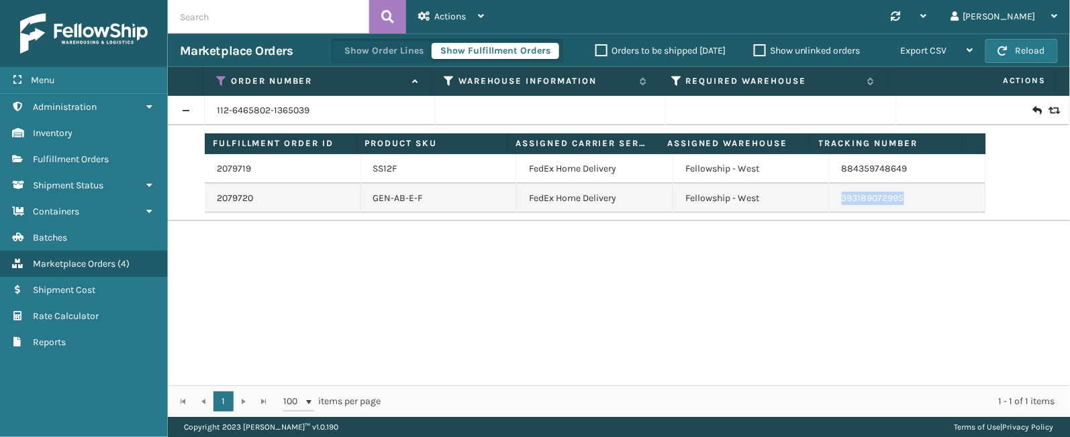
drag, startPoint x: 900, startPoint y: 201, endPoint x: 813, endPoint y: 207, distance: 86.7
click at [813, 207] on tr "2079720 GEN-AB-E-F FedEx Home Delivery Fellowship - West 393189072995" at bounding box center [595, 199] width 781 height 30
click at [219, 76] on icon at bounding box center [221, 81] width 11 height 12
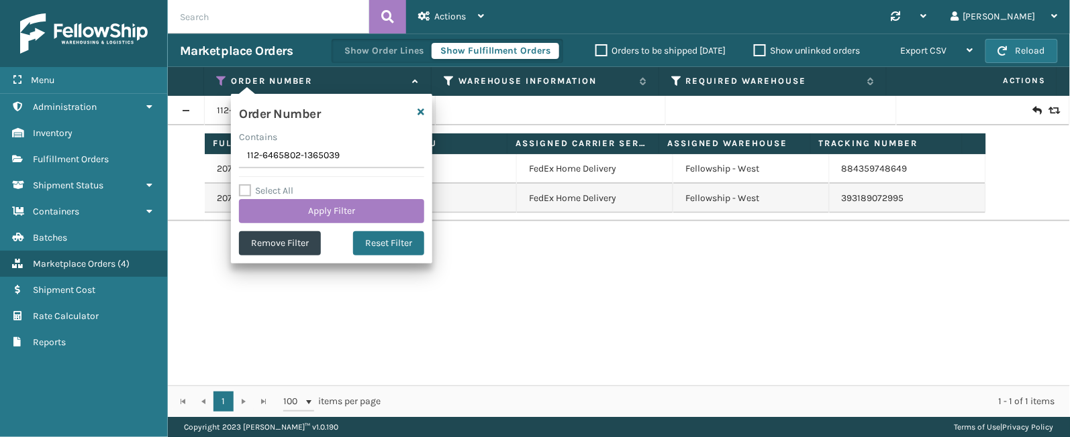
drag, startPoint x: 360, startPoint y: 159, endPoint x: 207, endPoint y: 154, distance: 153.1
click at [203, 154] on section "Marketplace Orders Show Order Lines Show Fulfillment Orders Orders to be shippe…" at bounding box center [619, 226] width 902 height 384
type input "113-2485828-0082623"
click at [331, 223] on button "Apply Filter" at bounding box center [331, 211] width 185 height 24
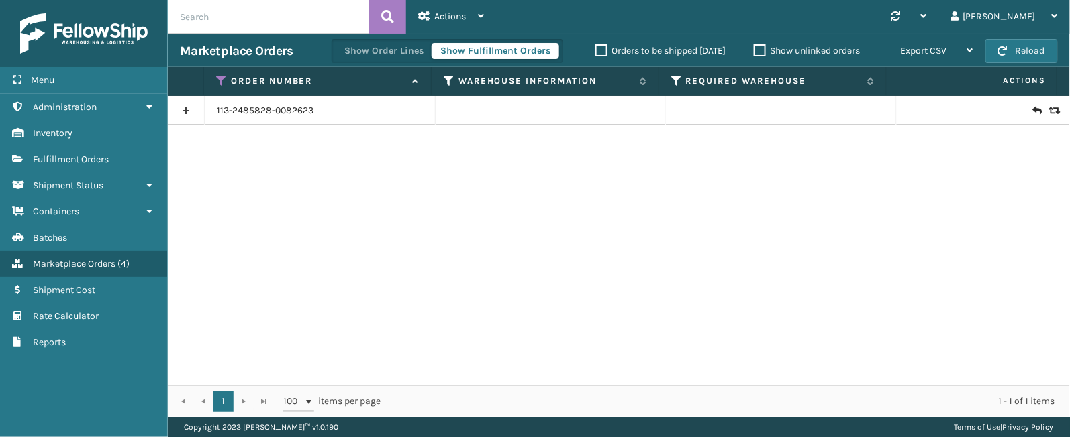
click at [184, 103] on link at bounding box center [186, 110] width 36 height 21
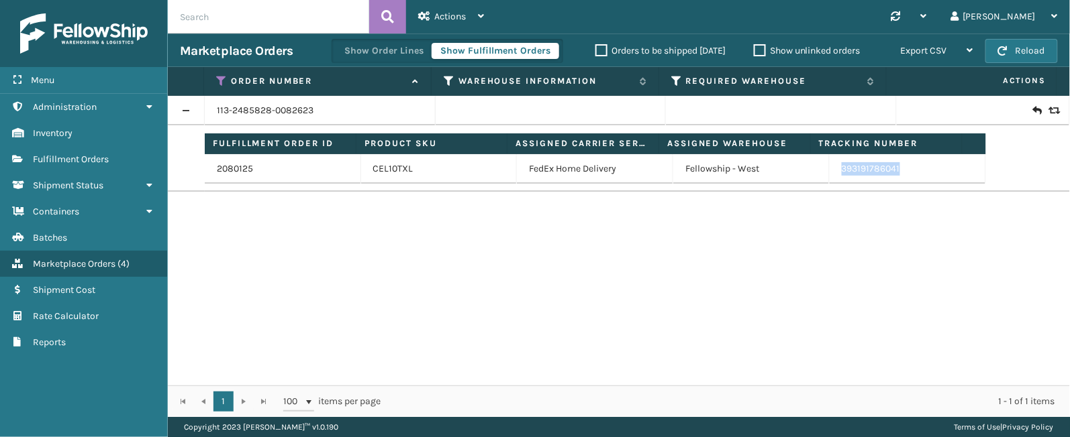
drag, startPoint x: 899, startPoint y: 173, endPoint x: 825, endPoint y: 181, distance: 74.2
click at [829, 181] on td "393191786041" at bounding box center [907, 169] width 156 height 30
click at [223, 79] on icon at bounding box center [221, 81] width 11 height 12
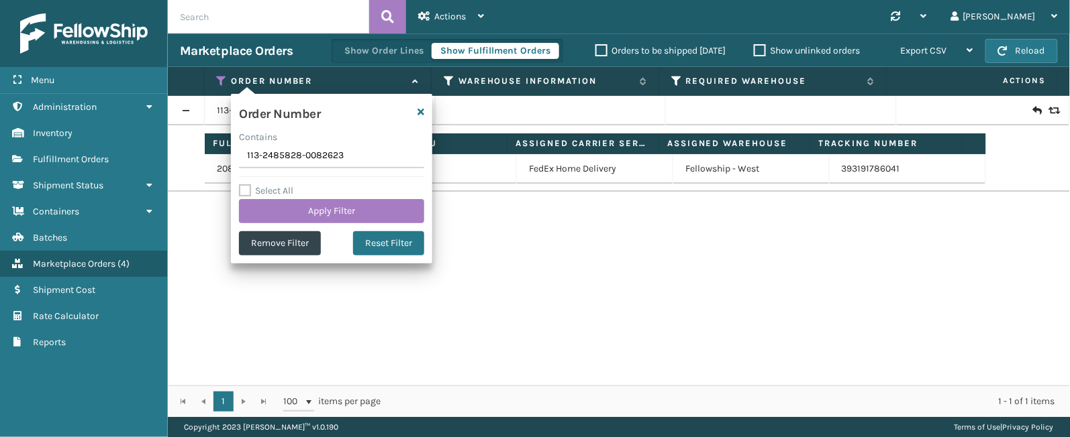
drag, startPoint x: 354, startPoint y: 162, endPoint x: 242, endPoint y: 150, distance: 112.6
click at [242, 150] on input "113-2485828-0082623" at bounding box center [331, 156] width 185 height 24
click at [309, 152] on input "112-2482079-9689812" at bounding box center [331, 156] width 185 height 24
type input "112-2482079-9689812"
click at [309, 210] on button "Apply Filter" at bounding box center [331, 211] width 185 height 24
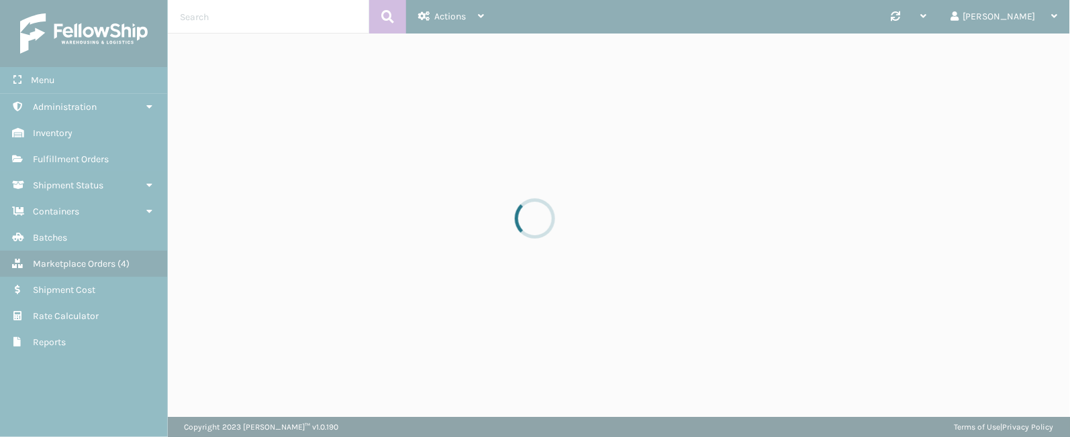
click at [309, 210] on div at bounding box center [535, 218] width 1070 height 437
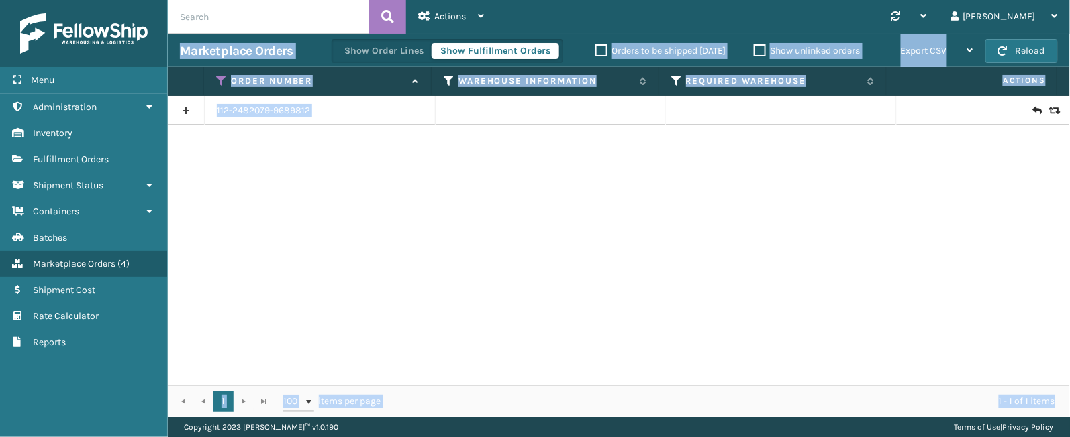
click at [309, 210] on div "112-2482079-9689812" at bounding box center [619, 241] width 902 height 290
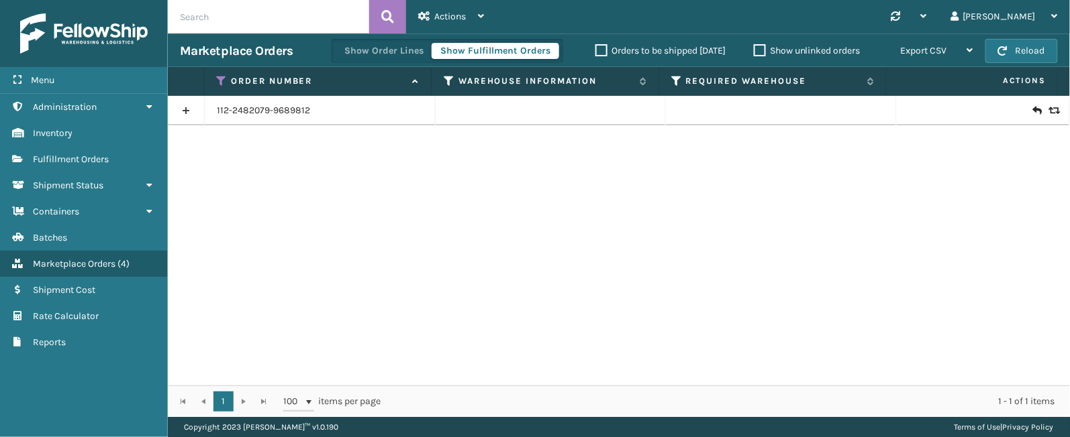
click at [191, 111] on link at bounding box center [186, 110] width 36 height 21
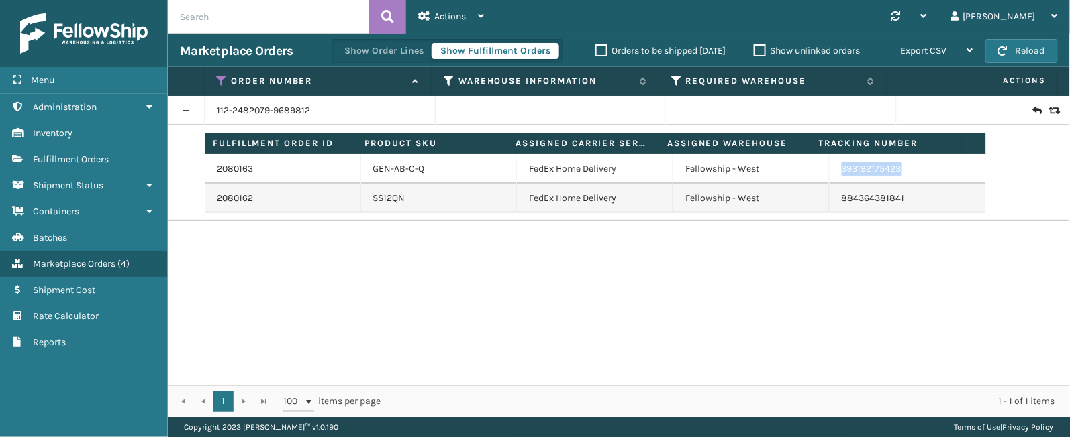
drag, startPoint x: 911, startPoint y: 175, endPoint x: 832, endPoint y: 176, distance: 79.2
click at [832, 176] on td "393192175423" at bounding box center [907, 169] width 156 height 30
click at [221, 76] on icon at bounding box center [221, 81] width 11 height 12
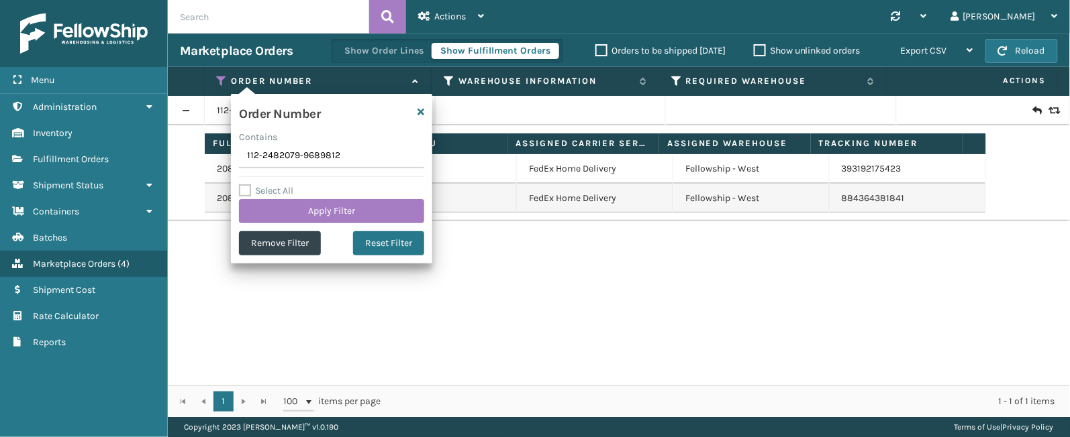
drag, startPoint x: 352, startPoint y: 159, endPoint x: 220, endPoint y: 152, distance: 132.4
click at [220, 152] on section "Marketplace Orders Show Order Lines Show Fulfillment Orders Orders to be shippe…" at bounding box center [619, 226] width 902 height 384
click at [293, 151] on input "112-1792782-5014639(1)" at bounding box center [331, 156] width 185 height 24
drag, startPoint x: 347, startPoint y: 160, endPoint x: 226, endPoint y: 164, distance: 120.8
click at [226, 164] on section "Marketplace Orders Show Order Lines Show Fulfillment Orders Orders to be shippe…" at bounding box center [619, 226] width 902 height 384
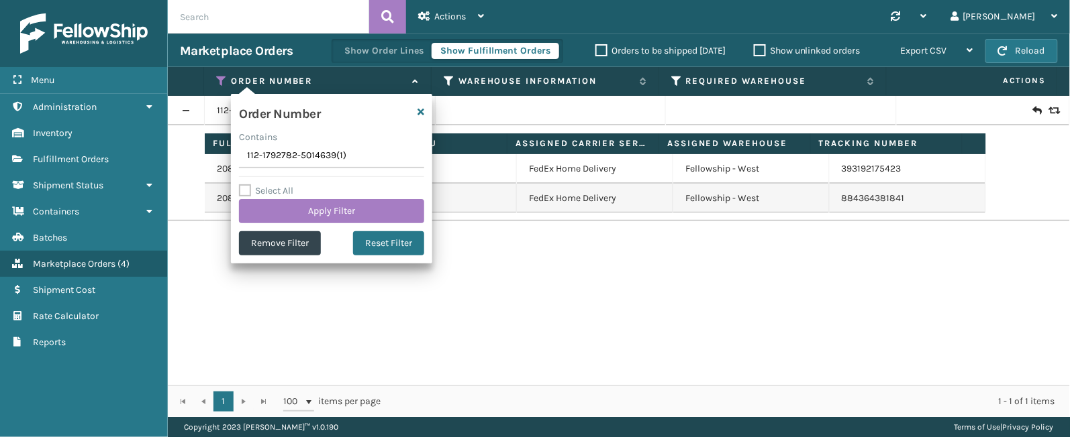
click at [377, 158] on input "112-1792782-5014639(1)" at bounding box center [331, 156] width 185 height 24
type input "112-1792782-5014639"
click at [354, 210] on button "Apply Filter" at bounding box center [331, 211] width 185 height 24
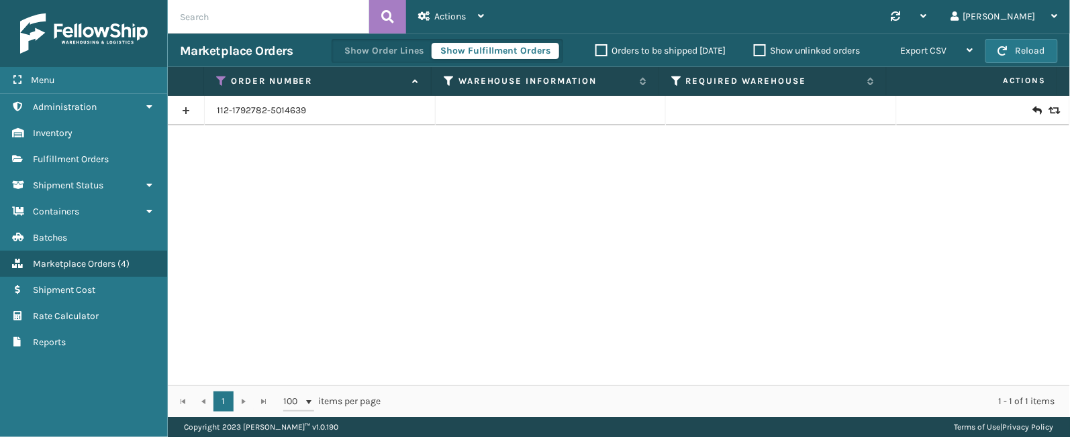
click at [187, 113] on link at bounding box center [186, 110] width 36 height 21
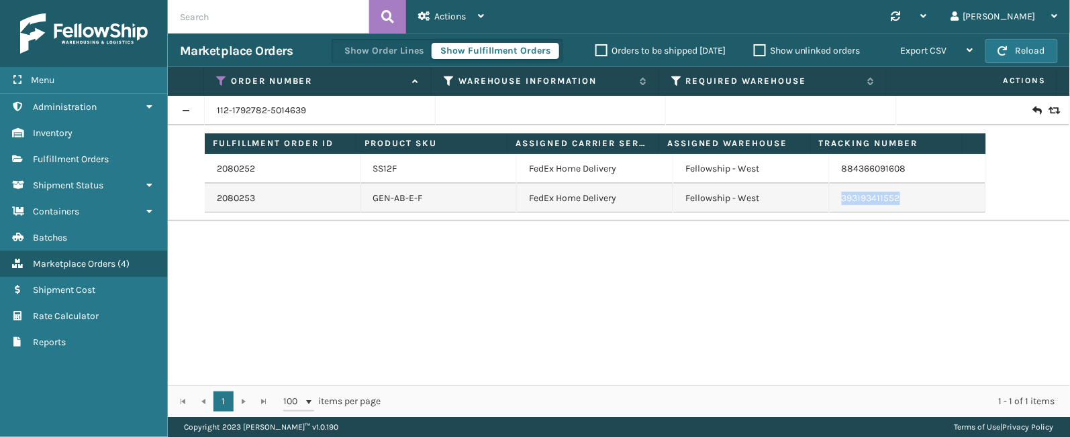
drag, startPoint x: 905, startPoint y: 191, endPoint x: 829, endPoint y: 205, distance: 77.1
click at [829, 205] on td "393193411552" at bounding box center [907, 199] width 156 height 30
click at [223, 81] on icon at bounding box center [221, 81] width 11 height 12
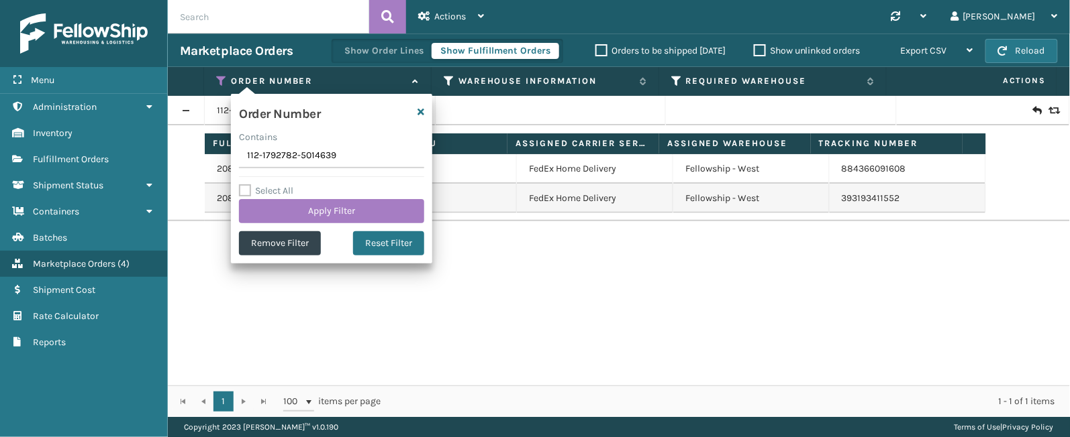
drag, startPoint x: 344, startPoint y: 152, endPoint x: 210, endPoint y: 141, distance: 134.0
click at [210, 141] on section "Marketplace Orders Show Order Lines Show Fulfillment Orders Orders to be shippe…" at bounding box center [619, 226] width 902 height 384
type input "SS44694"
click at [309, 211] on button "Apply Filter" at bounding box center [331, 211] width 185 height 24
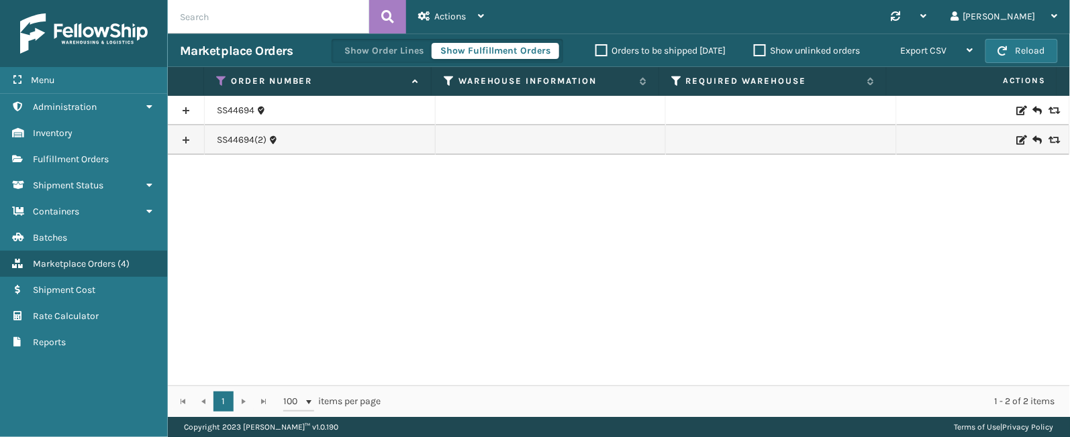
click at [189, 106] on link at bounding box center [186, 110] width 36 height 21
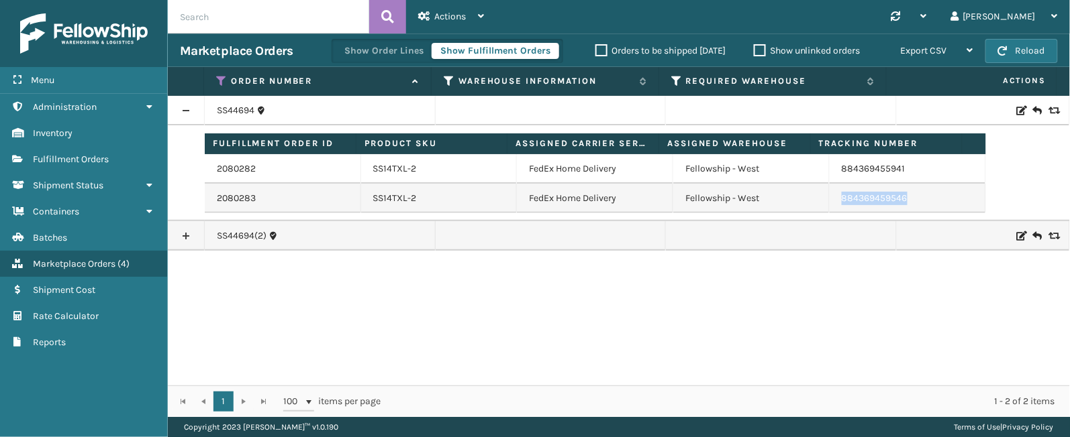
drag, startPoint x: 911, startPoint y: 195, endPoint x: 823, endPoint y: 202, distance: 88.9
click at [829, 202] on td "884369459546" at bounding box center [907, 199] width 156 height 30
click at [218, 79] on icon at bounding box center [221, 81] width 11 height 12
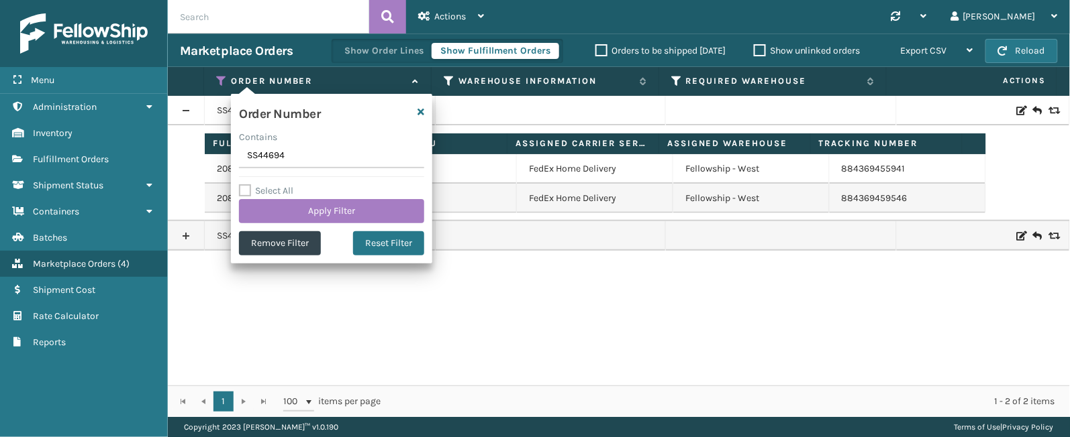
drag, startPoint x: 293, startPoint y: 157, endPoint x: 240, endPoint y: 156, distance: 52.3
click at [240, 156] on input "SS44694" at bounding box center [331, 156] width 185 height 24
type input "113-3355170-5441839"
click at [304, 138] on div "Contains" at bounding box center [331, 137] width 185 height 14
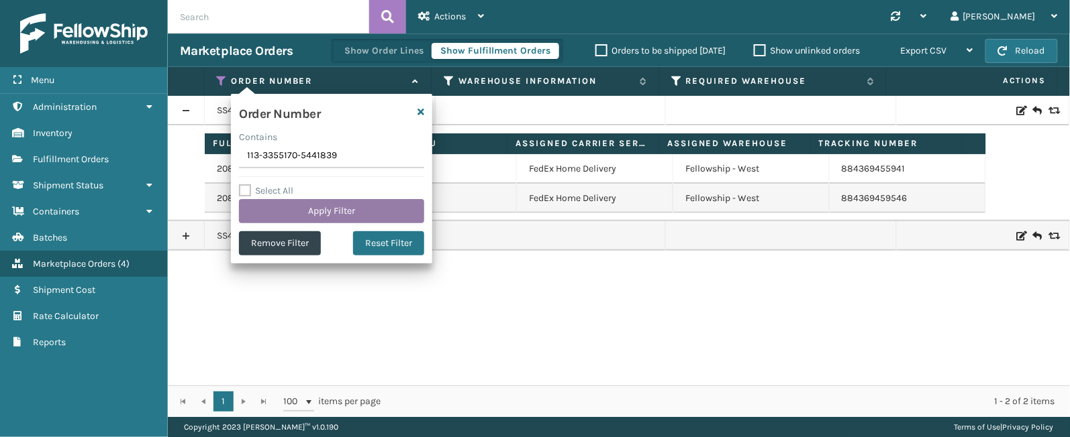
click at [312, 207] on button "Apply Filter" at bounding box center [331, 211] width 185 height 24
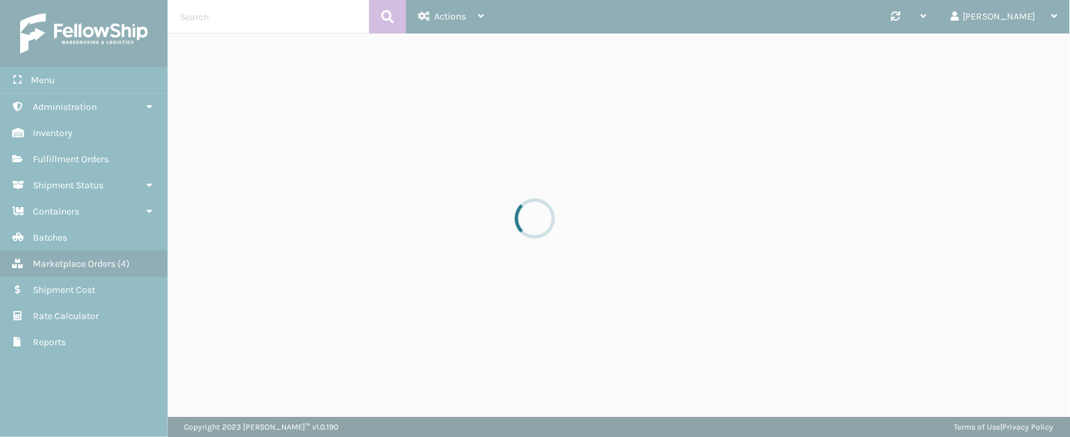
click at [312, 207] on div at bounding box center [535, 218] width 1070 height 437
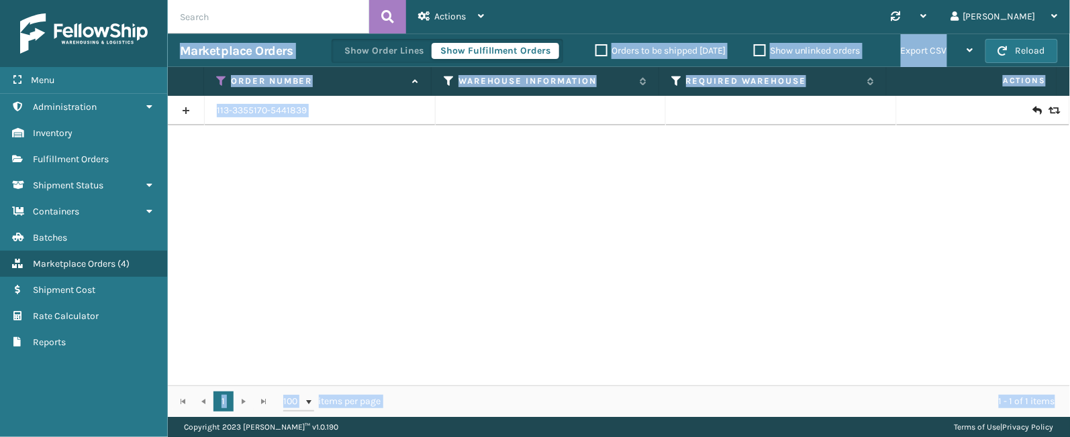
click at [289, 203] on div "113-3355170-5441839" at bounding box center [619, 241] width 902 height 290
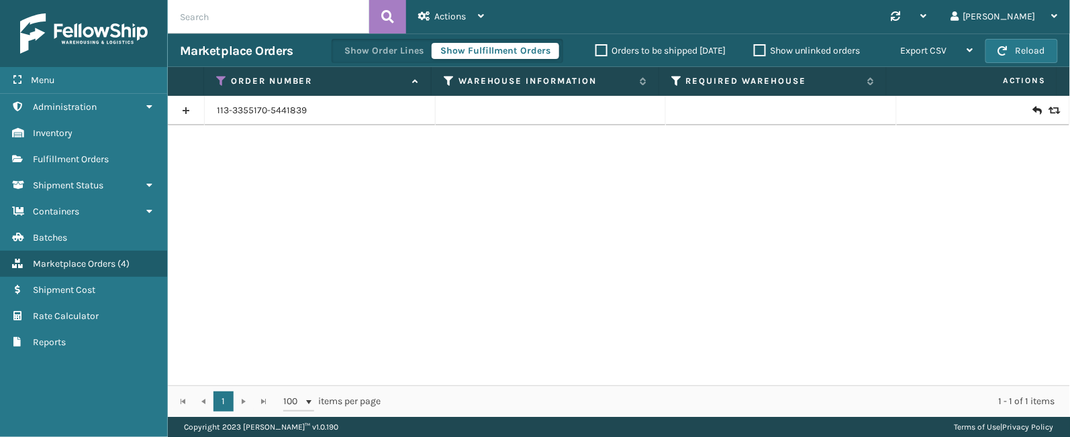
click at [188, 107] on link at bounding box center [186, 110] width 36 height 21
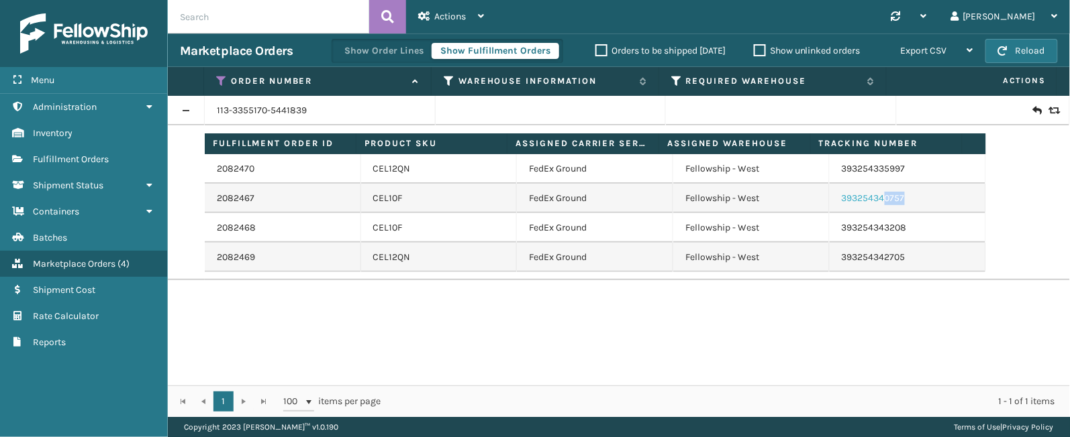
drag, startPoint x: 913, startPoint y: 200, endPoint x: 866, endPoint y: 197, distance: 47.0
click at [866, 197] on td "393254340757" at bounding box center [907, 199] width 156 height 30
click at [843, 197] on link "393254340757" at bounding box center [872, 198] width 63 height 11
drag, startPoint x: 929, startPoint y: 223, endPoint x: 829, endPoint y: 235, distance: 100.0
click at [829, 235] on td "393254343208" at bounding box center [907, 228] width 156 height 30
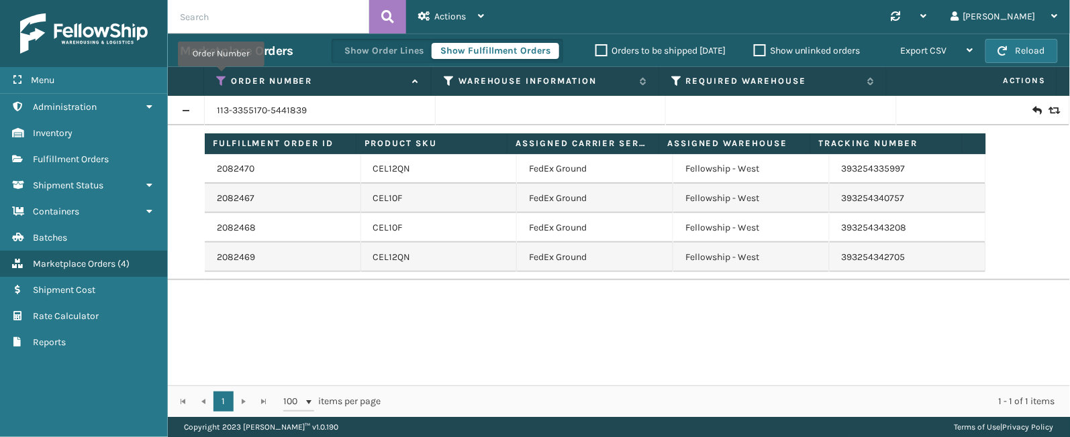
click at [221, 76] on icon at bounding box center [221, 81] width 11 height 12
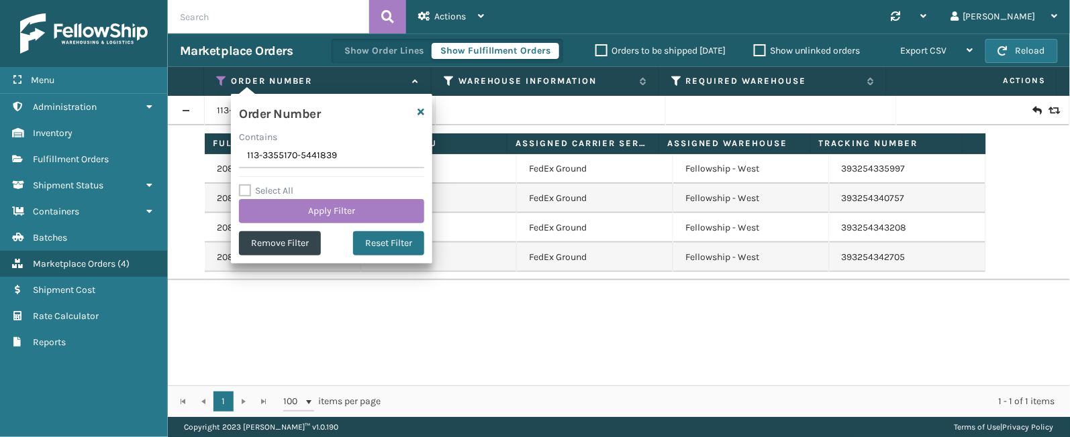
drag, startPoint x: 353, startPoint y: 145, endPoint x: 252, endPoint y: 156, distance: 101.2
click at [201, 154] on section "Marketplace Orders Show Order Lines Show Fulfillment Orders Orders to be shippe…" at bounding box center [619, 226] width 902 height 384
type input "114-0260401-2233872"
click at [344, 210] on button "Apply Filter" at bounding box center [331, 211] width 185 height 24
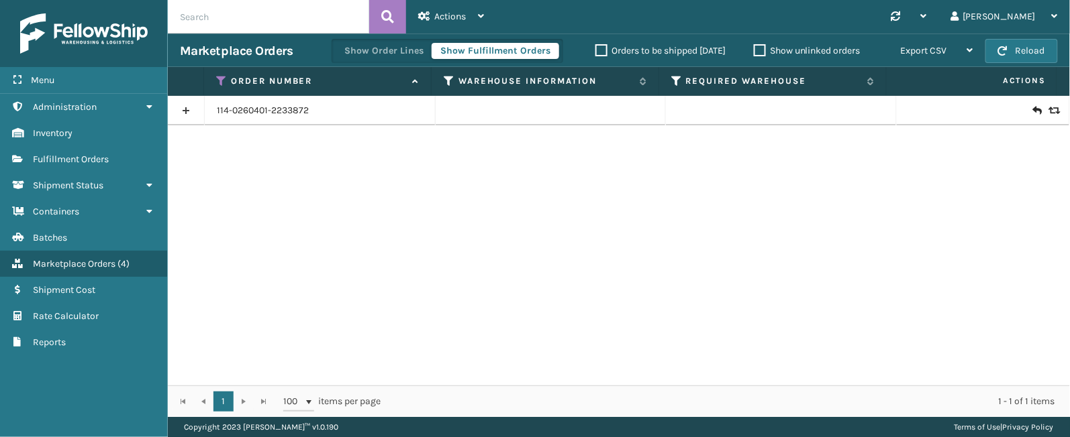
click at [186, 106] on link at bounding box center [186, 110] width 36 height 21
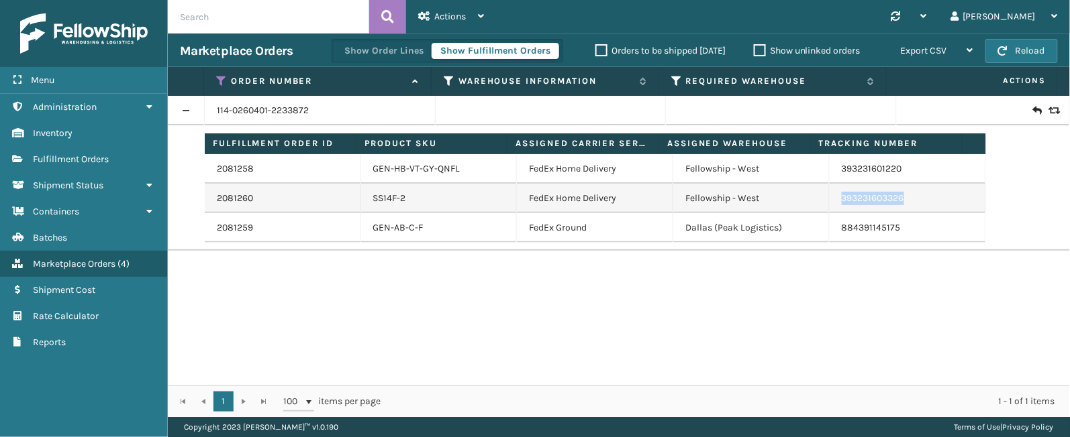
drag, startPoint x: 900, startPoint y: 197, endPoint x: 828, endPoint y: 207, distance: 72.4
click at [829, 207] on td "393231603326" at bounding box center [907, 199] width 156 height 30
